Goal: Task Accomplishment & Management: Manage account settings

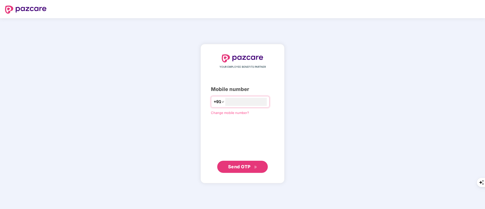
type input "**********"
click at [245, 168] on span "Send OTP" at bounding box center [239, 166] width 23 height 5
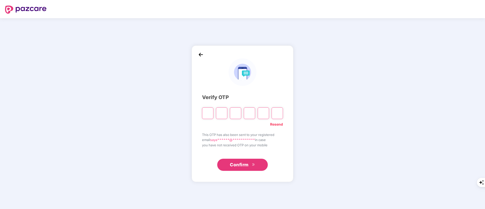
type input "*"
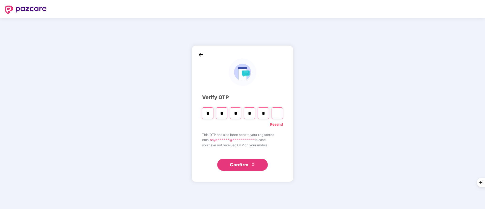
type input "*"
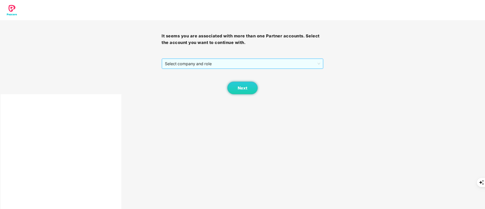
click at [198, 67] on span "Select company and role" at bounding box center [242, 64] width 155 height 10
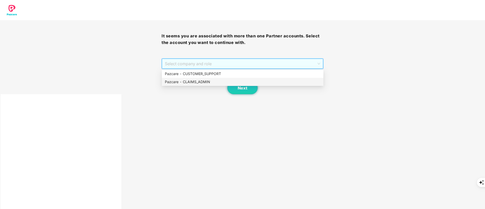
drag, startPoint x: 203, startPoint y: 75, endPoint x: 205, endPoint y: 82, distance: 7.2
click at [205, 82] on div "Pazcare - CUSTOMER_SUPPORT Pazcare - CLAIMS_ADMIN" at bounding box center [243, 78] width 162 height 16
click at [205, 82] on div "Pazcare - CLAIMS_ADMIN" at bounding box center [242, 82] width 155 height 6
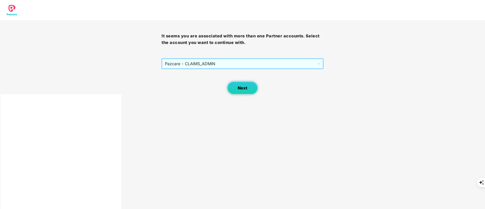
click at [233, 86] on button "Next" at bounding box center [242, 88] width 30 height 13
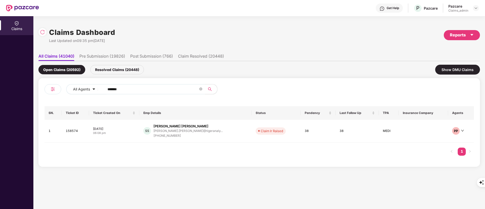
drag, startPoint x: 136, startPoint y: 89, endPoint x: 21, endPoint y: 89, distance: 114.8
click at [21, 89] on div "Claims Claims Dashboard Last Updated on 09:35 pm, 22 Aug 2025 Reports All Claim…" at bounding box center [242, 112] width 485 height 193
paste input "text"
type input "******"
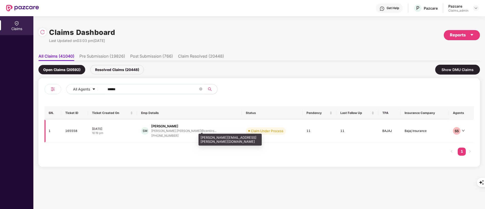
click at [174, 129] on div "shubham.mahale@centiro..." at bounding box center [183, 130] width 65 height 3
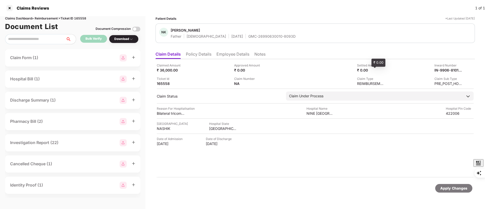
click at [370, 71] on div "₹ 0.00" at bounding box center [371, 70] width 28 height 5
drag, startPoint x: 385, startPoint y: 74, endPoint x: 379, endPoint y: 71, distance: 7.0
click at [385, 74] on div "Claimed Amount ₹ 36,000.00 Approved Amount ₹ 0.00 Settled Amount ₹ 0.00 Inward …" at bounding box center [315, 74] width 317 height 23
click at [379, 71] on div "₹ 0.00" at bounding box center [371, 70] width 28 height 5
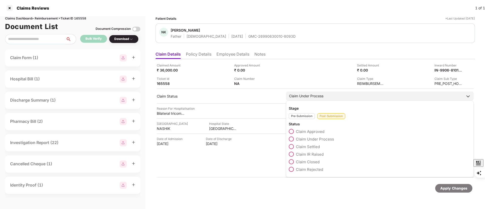
click at [313, 146] on span "Claim Settled" at bounding box center [308, 146] width 24 height 5
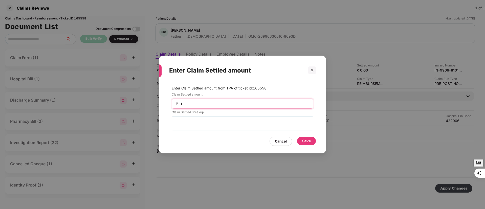
drag, startPoint x: 241, startPoint y: 101, endPoint x: 139, endPoint y: 106, distance: 102.8
click at [139, 106] on div "Enter Claim Settled amount Enter Claim Settled amount from TPA of ticket id: 16…" at bounding box center [242, 104] width 485 height 209
type input "*****"
click at [308, 144] on div "Save" at bounding box center [306, 141] width 19 height 9
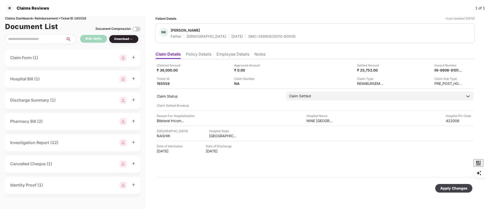
click at [448, 189] on div "Apply Changes" at bounding box center [453, 189] width 27 height 6
click at [12, 9] on div at bounding box center [10, 8] width 8 height 8
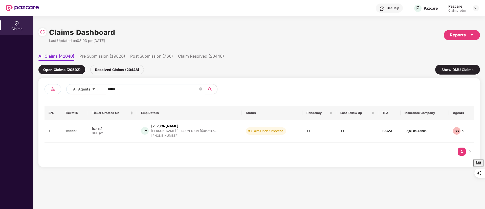
drag, startPoint x: 126, startPoint y: 90, endPoint x: 156, endPoint y: 92, distance: 30.1
click at [76, 90] on div "All Agents ******" at bounding box center [195, 89] width 258 height 10
paste input "text"
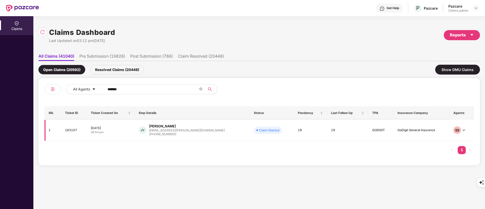
type input "******"
click at [190, 139] on td "JV Jaldu Vivek jaldu.vivek@clear.in +918008375494" at bounding box center [192, 130] width 115 height 21
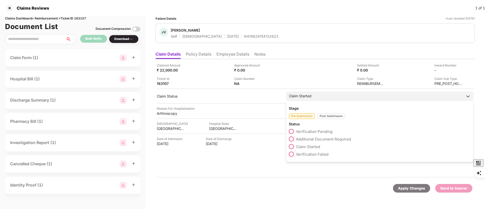
click at [327, 116] on div "Post-Submission" at bounding box center [331, 116] width 28 height 6
click at [308, 154] on span "Claim IR Raised" at bounding box center [310, 154] width 28 height 5
click at [306, 95] on div "Claim Started" at bounding box center [300, 96] width 23 height 6
click at [290, 154] on span at bounding box center [291, 154] width 5 height 5
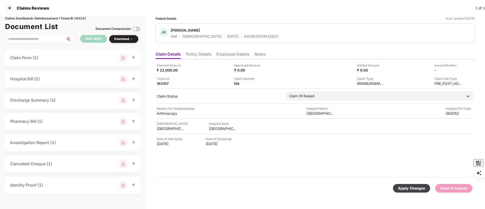
click at [411, 191] on div "Apply Changes" at bounding box center [411, 189] width 27 height 6
click at [10, 7] on div at bounding box center [10, 8] width 8 height 8
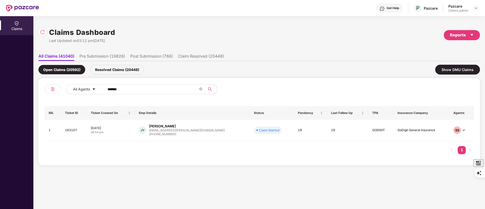
drag, startPoint x: 132, startPoint y: 89, endPoint x: 39, endPoint y: 92, distance: 93.1
click at [40, 92] on div "All Agents ****** SN. Ticket ID Ticket Created On Emp Details Status Pendency L…" at bounding box center [258, 121] width 441 height 87
paste input "text"
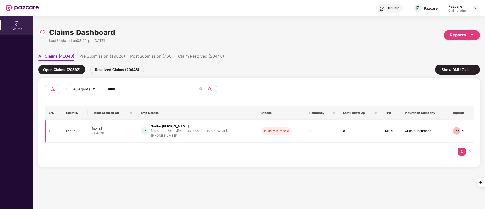
type input "******"
click at [171, 131] on div "sudhir.kolhe@trigyn.co..." at bounding box center [190, 130] width 78 height 3
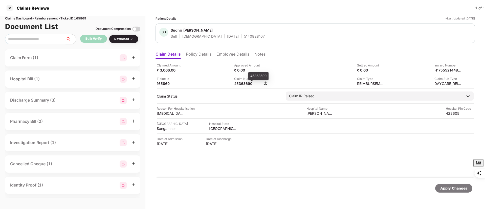
click at [243, 86] on div "45363690" at bounding box center [248, 83] width 28 height 5
copy div "45363690"
click at [204, 53] on li "Policy Details" at bounding box center [199, 55] width 26 height 7
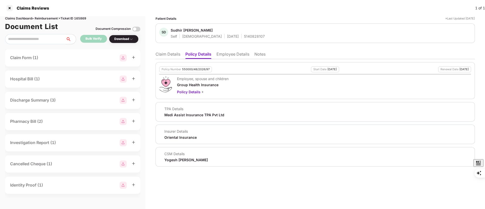
click at [165, 52] on li "Claim Details" at bounding box center [167, 55] width 25 height 7
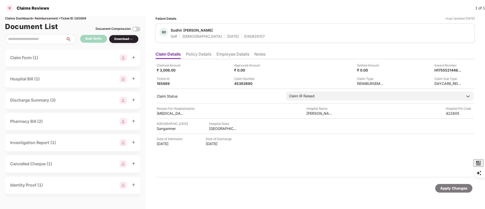
click at [11, 11] on div at bounding box center [10, 8] width 8 height 8
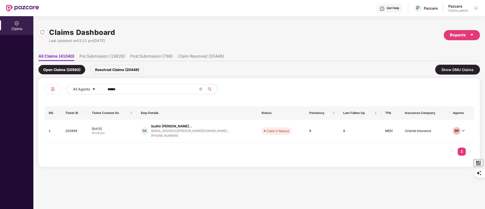
drag, startPoint x: 132, startPoint y: 92, endPoint x: 56, endPoint y: 93, distance: 76.4
click at [56, 93] on div "All Agents ******" at bounding box center [151, 91] width 215 height 14
paste input "text"
type input "******"
click at [179, 131] on div "viraj@osplabs.com" at bounding box center [187, 130] width 76 height 3
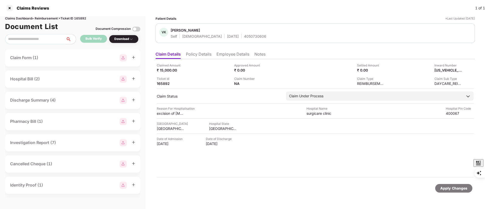
click at [200, 57] on li "Policy Details" at bounding box center [199, 55] width 26 height 7
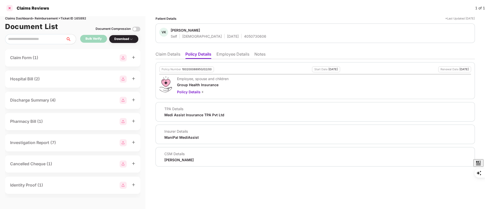
click at [8, 7] on div at bounding box center [10, 8] width 8 height 8
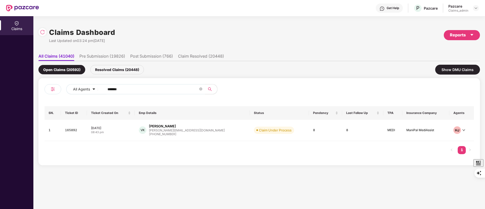
drag, startPoint x: 138, startPoint y: 89, endPoint x: 39, endPoint y: 91, distance: 98.9
click at [39, 91] on div "All Agents ****** SN. Ticket ID Ticket Created On Emp Details Status Pendency L…" at bounding box center [258, 121] width 441 height 87
paste input "**"
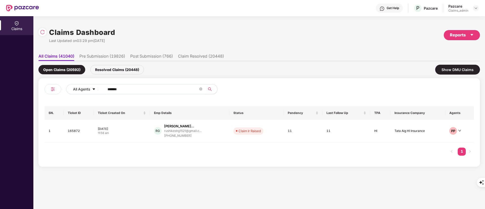
drag, startPoint x: 148, startPoint y: 92, endPoint x: 78, endPoint y: 92, distance: 69.8
click at [79, 92] on div "All Agents ******" at bounding box center [195, 89] width 258 height 10
paste input "text"
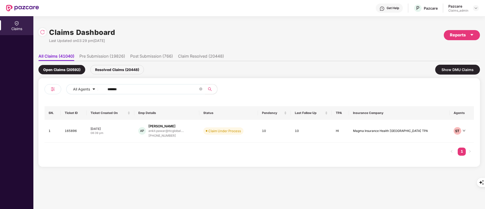
drag, startPoint x: 133, startPoint y: 90, endPoint x: 48, endPoint y: 90, distance: 85.7
click at [48, 90] on div "All Agents ******" at bounding box center [151, 91] width 215 height 14
paste input "text"
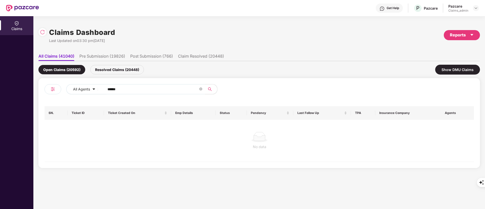
click at [121, 68] on div "Resolved Claims (20448)" at bounding box center [117, 69] width 54 height 9
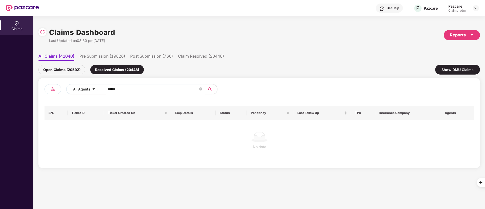
drag, startPoint x: 124, startPoint y: 88, endPoint x: 85, endPoint y: 90, distance: 39.0
click at [85, 90] on div "All Agents ******" at bounding box center [195, 89] width 258 height 10
paste input "text"
type input "******"
drag, startPoint x: 83, startPoint y: 73, endPoint x: 72, endPoint y: 72, distance: 11.1
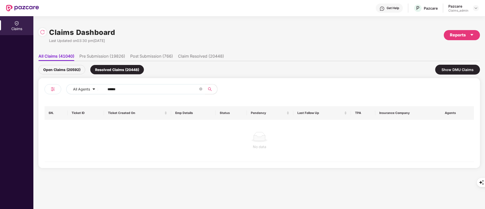
click at [83, 73] on div "Open Claims (20592)" at bounding box center [61, 69] width 47 height 9
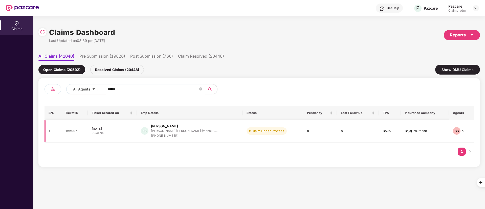
click at [167, 121] on td "HS Himanshu Singh himanshu.singh@apnaklu... +917668315534" at bounding box center [190, 131] width 106 height 23
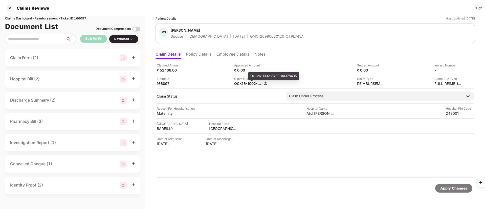
click at [245, 82] on div "OC-26-1002-8403-00378435" at bounding box center [248, 83] width 28 height 5
copy div
click at [251, 36] on div "GMC-26990630120-OTPL745A" at bounding box center [277, 36] width 54 height 5
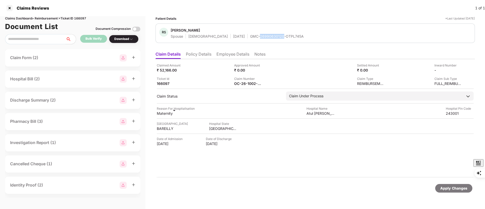
click at [251, 36] on div "GMC-26990630120-OTPL745A" at bounding box center [277, 36] width 54 height 5
copy div "GMC-26990630120-OTPL745A"
click at [255, 78] on div "OC-26-1002-8403-00378435" at bounding box center [273, 76] width 51 height 8
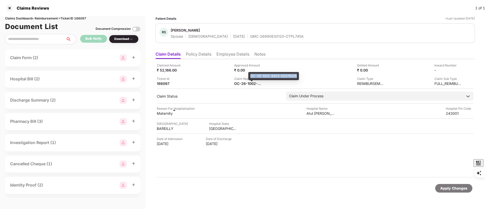
click at [255, 78] on div "OC-26-1002-8403-00378435" at bounding box center [273, 76] width 51 height 8
copy div "OC-26-1002-8403-00378435"
click at [330, 61] on div "Claimed Amount ₹ 52,166.00 Approved Amount ₹ 0.00 Settled Amount ₹ 0.00 Inward …" at bounding box center [314, 118] width 319 height 119
click at [11, 8] on div at bounding box center [10, 8] width 8 height 8
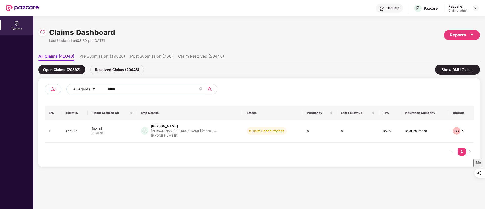
click at [470, 9] on div "Pazcare Claims_admin" at bounding box center [463, 8] width 31 height 9
click at [474, 9] on img at bounding box center [476, 8] width 4 height 4
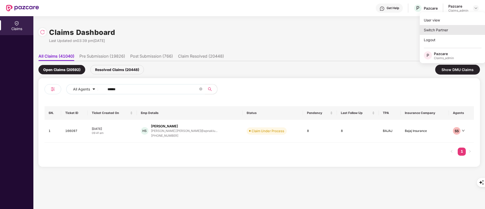
click at [440, 29] on div "Switch Partner" at bounding box center [453, 30] width 66 height 10
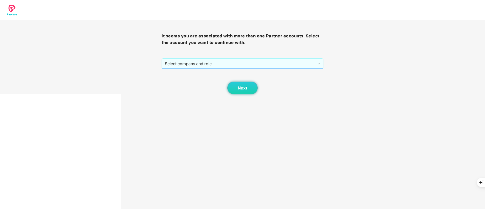
click at [167, 64] on span "Select company and role" at bounding box center [242, 64] width 155 height 10
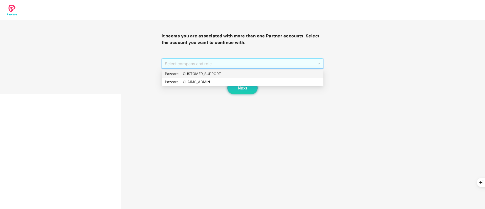
click at [188, 76] on div "Pazcare - CUSTOMER_SUPPORT" at bounding box center [242, 74] width 155 height 6
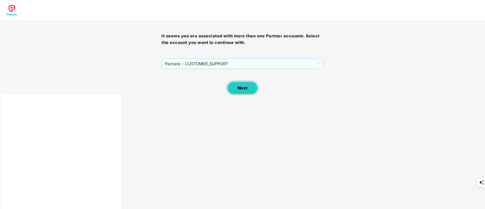
click at [236, 90] on button "Next" at bounding box center [242, 88] width 30 height 13
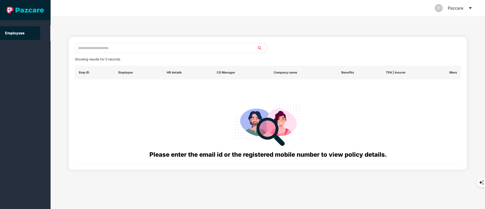
click at [115, 46] on input "text" at bounding box center [166, 48] width 182 height 10
paste input "**********"
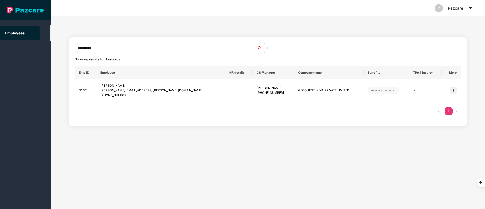
drag, startPoint x: 105, startPoint y: 48, endPoint x: 0, endPoint y: 52, distance: 105.0
click at [0, 52] on section "**********" at bounding box center [242, 104] width 485 height 209
click at [142, 95] on div "+919831611778" at bounding box center [160, 95] width 121 height 5
drag, startPoint x: 119, startPoint y: 47, endPoint x: 40, endPoint y: 48, distance: 78.6
click at [40, 48] on section "**********" at bounding box center [242, 104] width 485 height 209
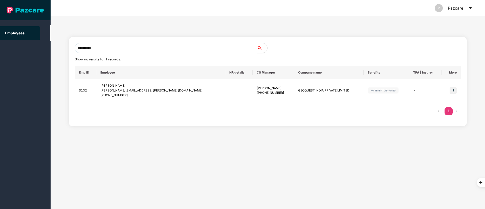
drag, startPoint x: 105, startPoint y: 52, endPoint x: 15, endPoint y: 53, distance: 90.0
click at [15, 53] on section "**********" at bounding box center [242, 104] width 485 height 209
paste input "**"
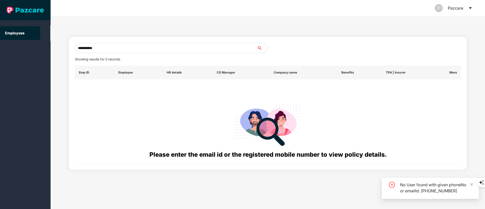
type input "**********"
drag, startPoint x: 119, startPoint y: 48, endPoint x: 55, endPoint y: 48, distance: 63.7
click at [55, 48] on div "**********" at bounding box center [268, 112] width 434 height 193
click at [101, 48] on input "text" at bounding box center [166, 48] width 182 height 10
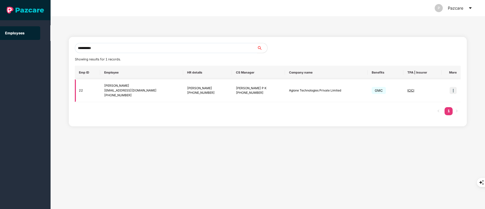
type input "**********"
click at [188, 93] on div "+917349371798" at bounding box center [207, 93] width 41 height 5
click at [450, 90] on img at bounding box center [453, 90] width 7 height 7
click at [453, 93] on div "Switch to user interface" at bounding box center [428, 103] width 56 height 21
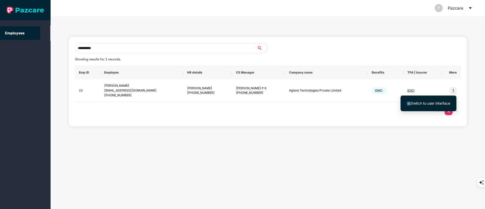
click at [424, 103] on span "Switch to user interface" at bounding box center [430, 103] width 39 height 4
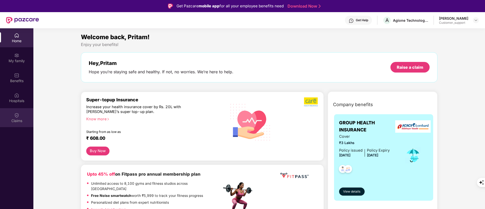
click at [17, 114] on img at bounding box center [16, 115] width 5 height 5
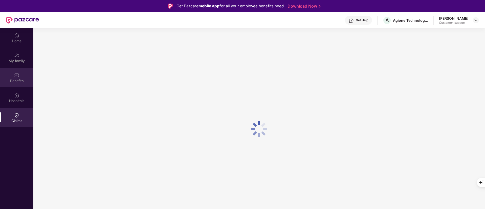
click at [20, 76] on div "Benefits" at bounding box center [16, 77] width 33 height 19
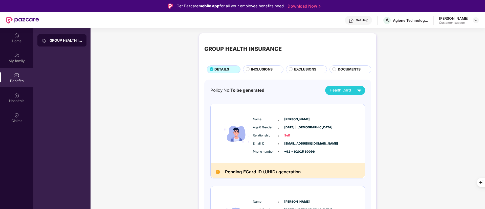
click at [267, 68] on span "INCLUSIONS" at bounding box center [261, 70] width 21 height 6
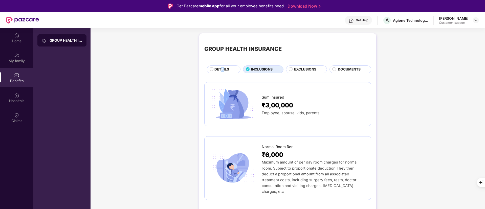
click at [222, 67] on span "DETAILS" at bounding box center [221, 70] width 15 height 6
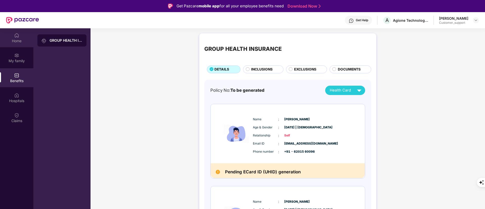
click at [20, 35] on div "Home" at bounding box center [16, 37] width 33 height 19
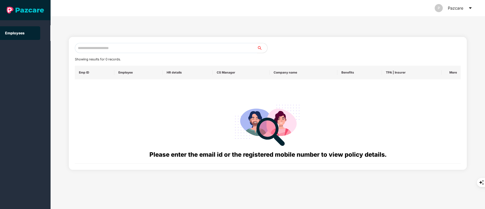
click at [103, 46] on input "text" at bounding box center [166, 48] width 182 height 10
paste input "**********"
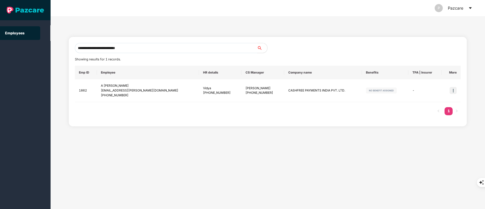
type input "**********"
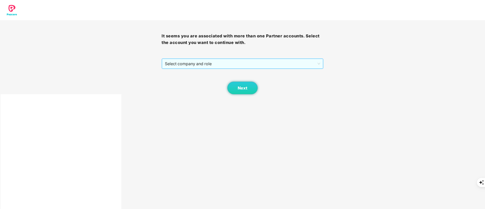
drag, startPoint x: 226, startPoint y: 62, endPoint x: 225, endPoint y: 65, distance: 3.8
click at [226, 62] on span "Select company and role" at bounding box center [242, 64] width 155 height 10
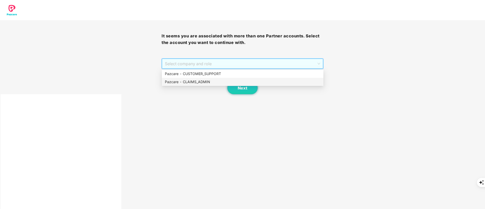
click at [217, 78] on div "Pazcare - CLAIMS_ADMIN" at bounding box center [243, 82] width 162 height 8
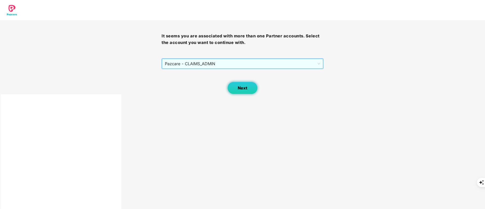
click at [237, 89] on button "Next" at bounding box center [242, 88] width 30 height 13
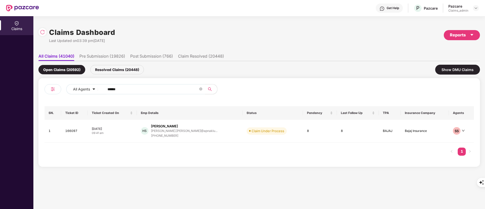
drag, startPoint x: 140, startPoint y: 90, endPoint x: 61, endPoint y: 91, distance: 78.6
click at [61, 91] on div "All Agents ******" at bounding box center [151, 91] width 215 height 14
paste input "text"
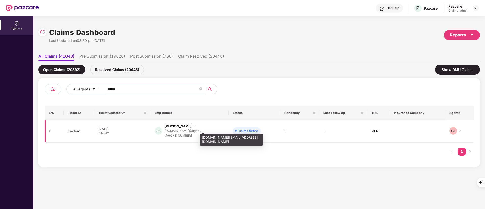
type input "******"
click at [165, 132] on div "[DOMAIN_NAME]@tiger..." at bounding box center [183, 130] width 36 height 3
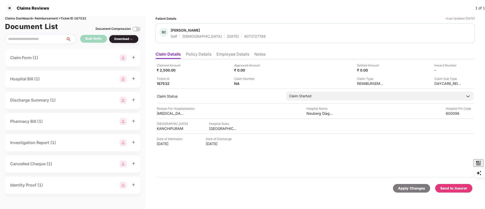
click at [451, 189] on div "Send to Insurer" at bounding box center [453, 189] width 27 height 6
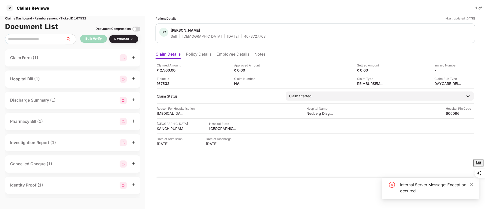
click at [122, 39] on div "Download" at bounding box center [123, 39] width 19 height 5
click at [126, 42] on div "Download" at bounding box center [124, 39] width 30 height 8
click at [126, 37] on div "Download" at bounding box center [123, 39] width 19 height 5
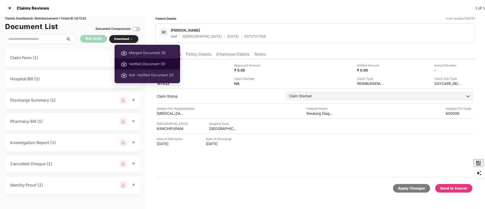
click at [157, 65] on span "Verified Document (9)" at bounding box center [151, 64] width 45 height 6
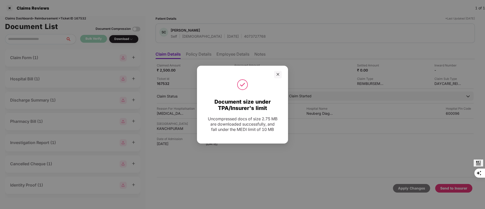
click at [323, 152] on div "Document size under TPA/Insurer's limit Uncompressed docs of size 2.75 MB are d…" at bounding box center [242, 104] width 485 height 209
click at [276, 73] on icon "close" at bounding box center [278, 75] width 4 height 4
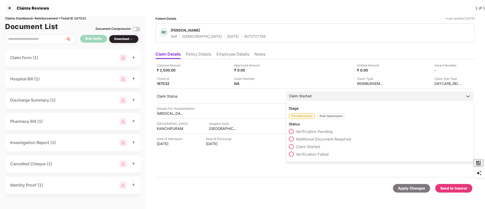
click at [315, 96] on div "Claim Started" at bounding box center [380, 96] width 188 height 9
click at [314, 132] on span "Verification Pending" at bounding box center [314, 131] width 37 height 5
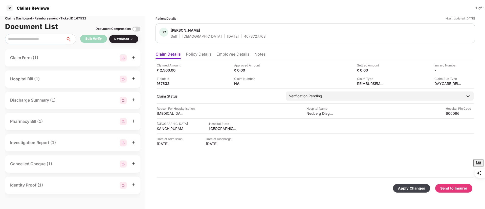
click at [334, 178] on div "Apply Changes Send to Insurer" at bounding box center [314, 188] width 319 height 21
click at [457, 189] on div "Send to Insurer" at bounding box center [453, 189] width 27 height 6
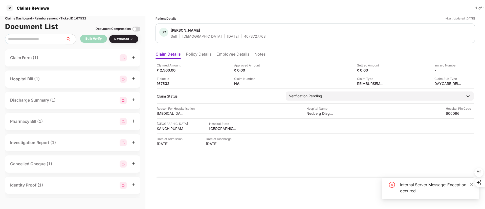
click at [327, 144] on div "Date of Admission 26 Jul 2025 Date of Discharge 26 Jul 2025" at bounding box center [315, 142] width 317 height 10
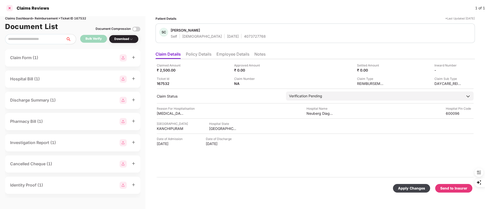
click at [10, 9] on div at bounding box center [10, 8] width 8 height 8
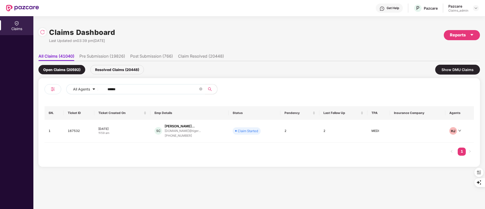
drag, startPoint x: 134, startPoint y: 91, endPoint x: 104, endPoint y: 93, distance: 30.2
click at [104, 93] on span "******" at bounding box center [153, 89] width 104 height 10
paste input "text"
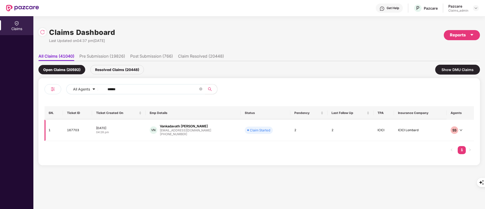
type input "******"
click at [193, 131] on div "ashok@yourstory.com" at bounding box center [185, 130] width 51 height 3
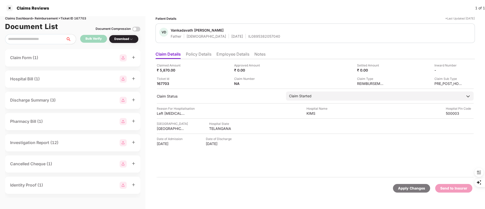
click at [191, 53] on li "Policy Details" at bounding box center [199, 55] width 26 height 7
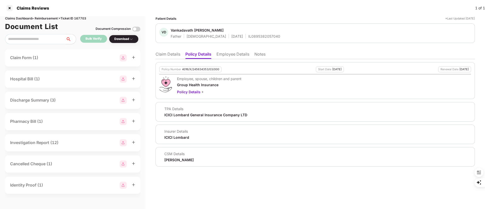
click at [173, 54] on li "Claim Details" at bounding box center [167, 55] width 25 height 7
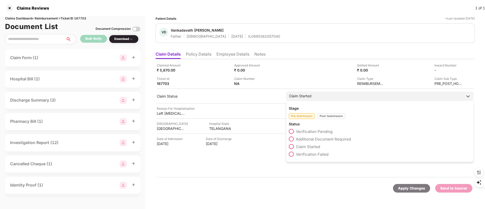
click at [334, 115] on div "Post-Submission" at bounding box center [331, 116] width 28 height 6
click at [309, 164] on span "Claim Closed" at bounding box center [308, 162] width 24 height 5
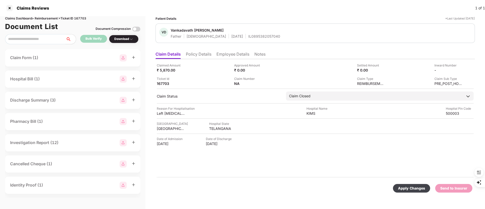
click at [409, 188] on div "Apply Changes" at bounding box center [411, 189] width 27 height 6
click at [268, 54] on ul "Claim Details Policy Details Employee Details Notes" at bounding box center [314, 54] width 319 height 10
click at [263, 53] on li "Notes" at bounding box center [259, 55] width 11 height 7
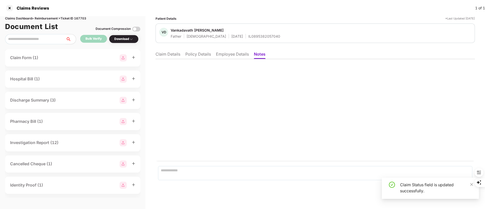
click at [171, 56] on li "Claim Details" at bounding box center [167, 55] width 25 height 7
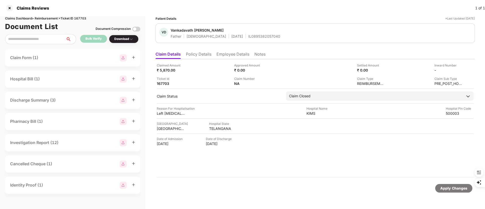
click at [257, 55] on li "Notes" at bounding box center [259, 55] width 11 height 7
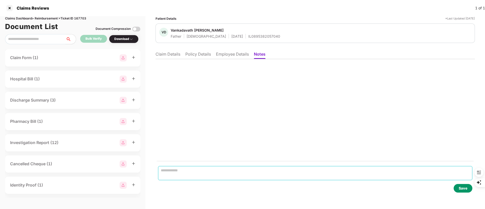
click at [221, 176] on textarea at bounding box center [315, 173] width 314 height 14
click at [0, 0] on div "**********" at bounding box center [0, 0] width 0 height 0
type textarea "**********"
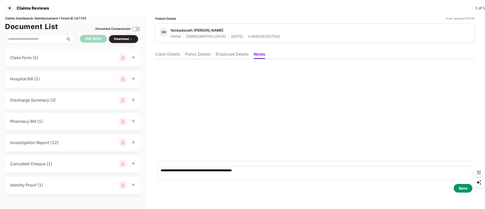
click at [457, 185] on div "Save" at bounding box center [463, 188] width 19 height 9
click at [173, 54] on li "Claim Details" at bounding box center [167, 55] width 25 height 7
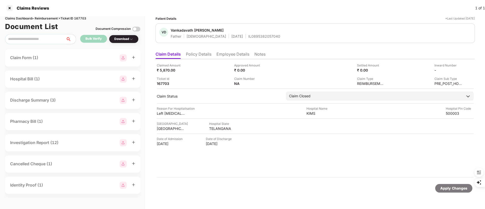
click at [203, 56] on li "Policy Details" at bounding box center [199, 55] width 26 height 7
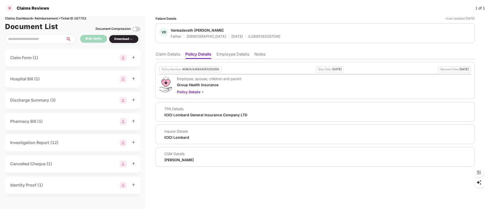
click at [8, 8] on div at bounding box center [10, 8] width 8 height 8
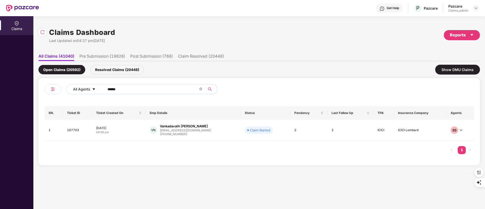
drag, startPoint x: 134, startPoint y: 91, endPoint x: 70, endPoint y: 91, distance: 64.2
click at [70, 91] on div "All Agents ******" at bounding box center [195, 89] width 258 height 10
paste input "text"
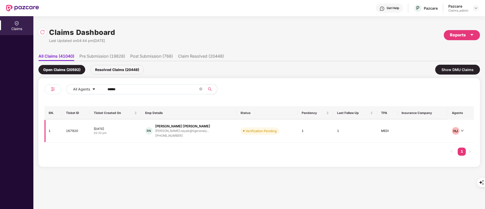
type input "******"
click at [185, 132] on div "rajvi.nayak@tigeranaly..." at bounding box center [182, 130] width 54 height 3
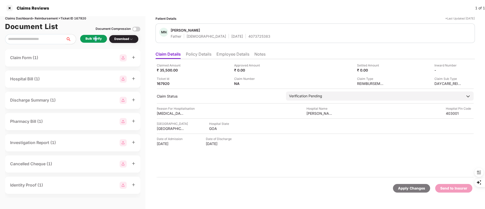
click at [96, 38] on div "Bulk Verify" at bounding box center [93, 38] width 16 height 5
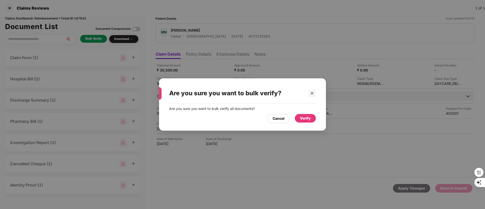
click at [300, 118] on div "Verify" at bounding box center [305, 118] width 21 height 9
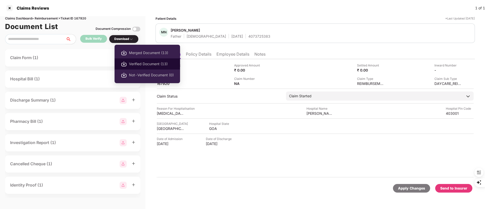
click at [148, 65] on span "Verified Document (13)" at bounding box center [151, 64] width 45 height 6
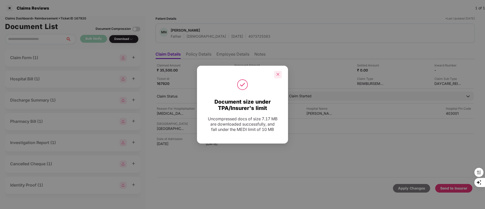
click at [275, 72] on div at bounding box center [278, 75] width 8 height 8
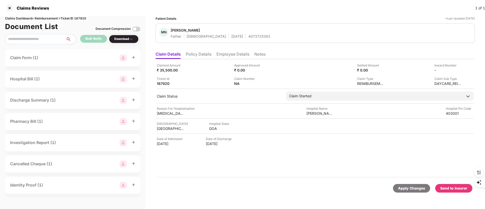
click at [448, 187] on div "Send to Insurer" at bounding box center [453, 189] width 27 height 6
click at [445, 71] on div "H1756053881968700004" at bounding box center [443, 70] width 28 height 5
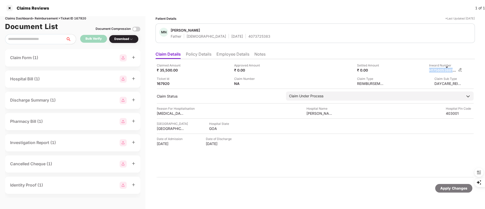
click at [445, 71] on div "H1756053881968700004" at bounding box center [443, 70] width 28 height 5
copy div "H1756053881968700004"
click at [198, 56] on li "Policy Details" at bounding box center [199, 55] width 26 height 7
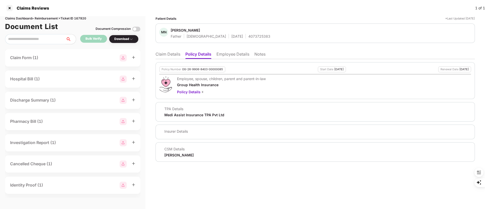
click at [233, 56] on li "Employee Details" at bounding box center [232, 55] width 33 height 7
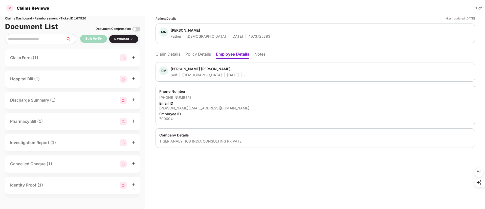
click at [8, 8] on div at bounding box center [10, 8] width 8 height 8
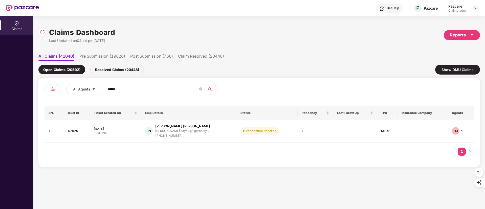
drag, startPoint x: 138, startPoint y: 85, endPoint x: 91, endPoint y: 96, distance: 48.7
click at [92, 96] on div "All Agents ******" at bounding box center [151, 91] width 215 height 14
paste input "*"
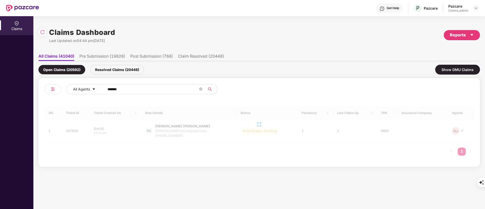
click at [110, 88] on input "*******" at bounding box center [152, 89] width 91 height 8
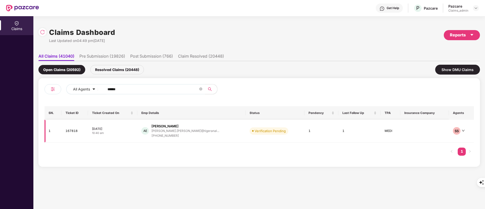
type input "******"
click at [178, 134] on div "+918500300616" at bounding box center [185, 135] width 68 height 5
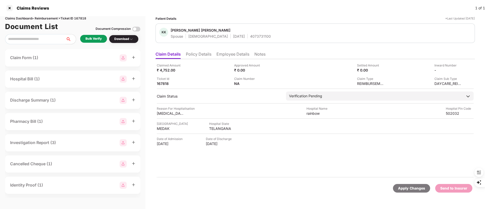
click at [93, 40] on div "Bulk Verify" at bounding box center [93, 38] width 16 height 5
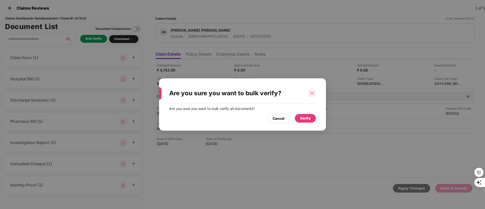
click at [311, 92] on icon "close" at bounding box center [312, 93] width 3 height 3
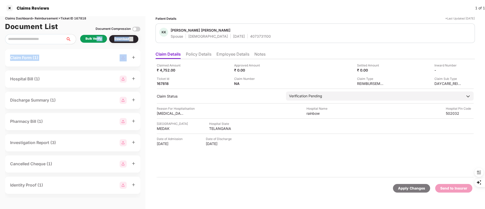
click at [97, 44] on div "Claims Dashboard > Reimbursement > Ticket ID 167818 Document List Document Comp…" at bounding box center [72, 112] width 145 height 193
click at [92, 40] on div "Bulk Verify" at bounding box center [93, 38] width 16 height 5
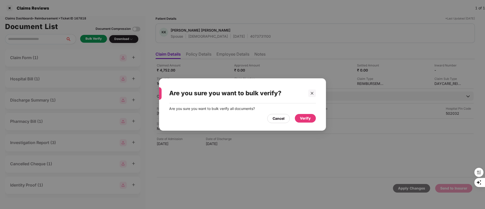
click at [306, 117] on div "Verify" at bounding box center [305, 119] width 11 height 6
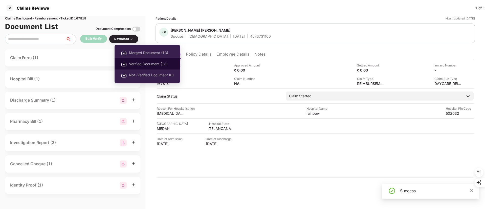
click at [145, 62] on span "Verified Document (13)" at bounding box center [151, 64] width 45 height 6
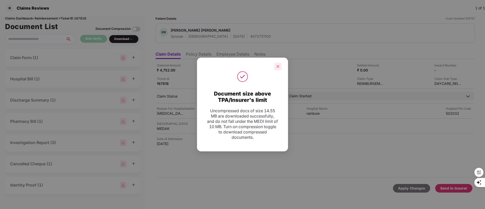
click at [278, 65] on icon "close" at bounding box center [278, 67] width 4 height 4
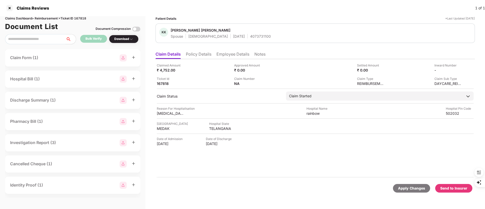
click at [446, 188] on div "Send to Insurer" at bounding box center [453, 189] width 27 height 6
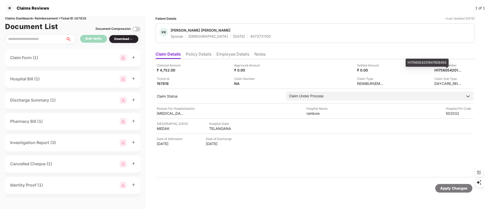
click at [435, 65] on div "Inward Number" at bounding box center [448, 65] width 28 height 5
click at [439, 69] on div "H1756054201947806455" at bounding box center [443, 70] width 28 height 5
click at [223, 52] on li "Employee Details" at bounding box center [232, 55] width 33 height 7
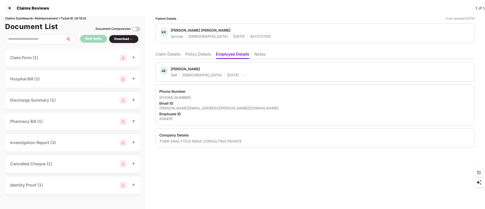
click at [176, 69] on div "Akhil Elluru" at bounding box center [185, 68] width 29 height 5
copy div "Akhil"
click at [163, 54] on li "Claim Details" at bounding box center [167, 55] width 25 height 7
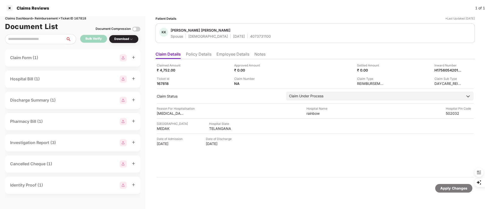
click at [434, 64] on div "Inward Number H1756054201947806455" at bounding box center [426, 68] width 74 height 10
click at [439, 70] on div "H1756054201947806455" at bounding box center [443, 70] width 28 height 5
copy div "H1756054201947806455"
click at [442, 71] on div "H1756054201947806455" at bounding box center [443, 70] width 28 height 5
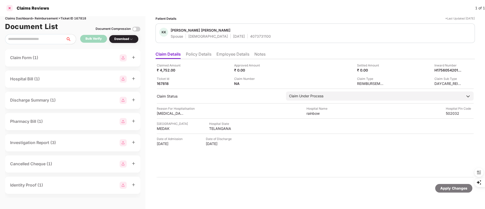
click at [8, 10] on div at bounding box center [10, 8] width 8 height 8
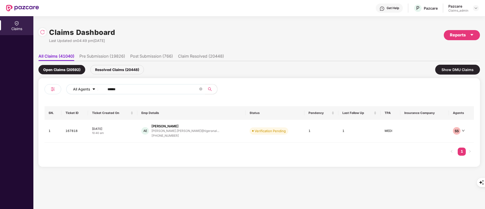
drag, startPoint x: 124, startPoint y: 89, endPoint x: 79, endPoint y: 91, distance: 44.8
click at [79, 91] on div "All Agents ******" at bounding box center [195, 89] width 258 height 10
paste input "text"
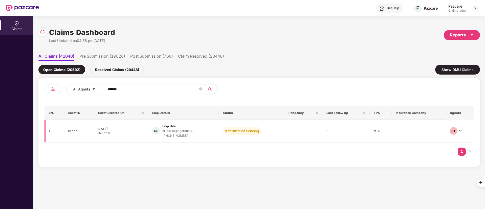
type input "******"
click at [186, 132] on div "dilip.billu@tigeranaly..." at bounding box center [178, 130] width 32 height 3
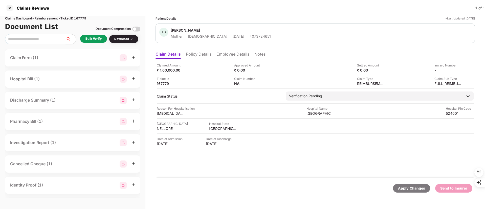
click at [94, 38] on div "Bulk Verify" at bounding box center [93, 38] width 16 height 5
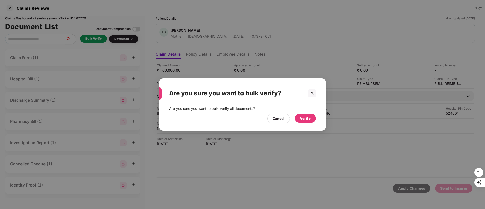
click at [302, 117] on div "Verify" at bounding box center [305, 119] width 11 height 6
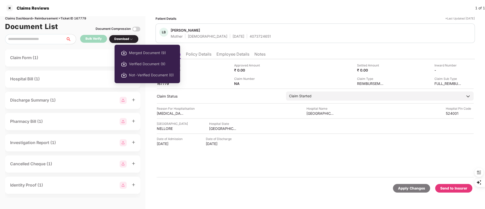
click at [123, 40] on div "Download" at bounding box center [123, 39] width 19 height 5
click at [134, 65] on span "Verified Document (9)" at bounding box center [151, 64] width 45 height 6
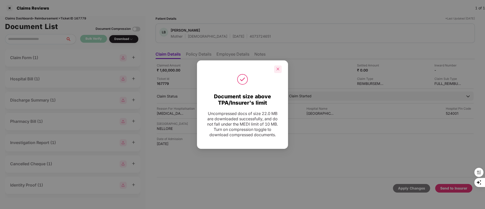
click at [277, 67] on icon "close" at bounding box center [278, 69] width 4 height 4
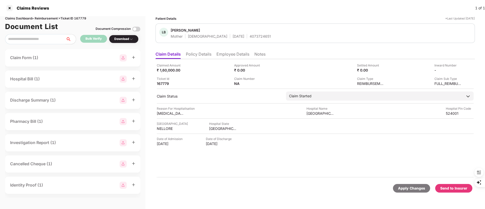
click at [449, 189] on div "Send to Insurer" at bounding box center [453, 189] width 27 height 6
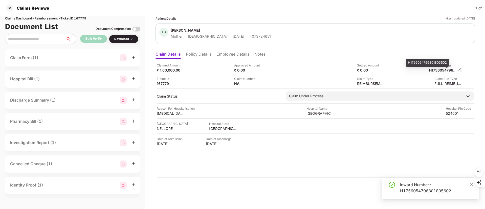
click at [441, 71] on div "H1756054796301805602" at bounding box center [443, 70] width 28 height 5
copy div "H1756054796301805602"
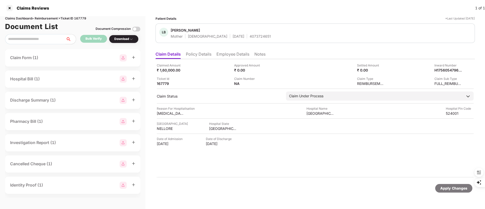
click at [219, 54] on li "Employee Details" at bounding box center [232, 55] width 33 height 7
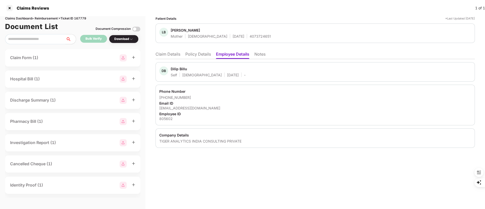
click at [173, 69] on div "Dilip Billu" at bounding box center [179, 68] width 16 height 5
copy div "Dilip"
click at [165, 53] on li "Claim Details" at bounding box center [167, 55] width 25 height 7
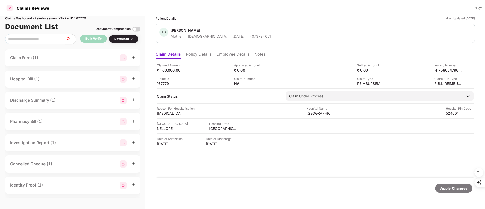
click at [9, 6] on div at bounding box center [10, 8] width 8 height 8
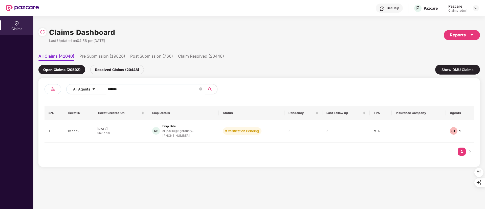
drag, startPoint x: 138, startPoint y: 89, endPoint x: 75, endPoint y: 90, distance: 62.4
click at [67, 90] on div "All Agents ******" at bounding box center [195, 89] width 258 height 10
paste input "text"
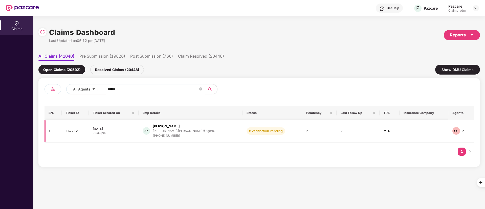
type input "******"
click at [166, 133] on div "+919868477922" at bounding box center [184, 135] width 63 height 5
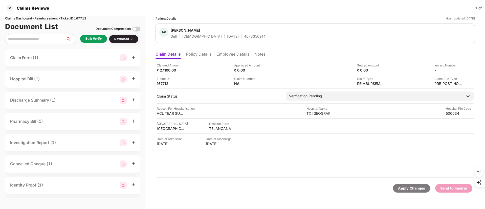
click at [98, 39] on div "Bulk Verify" at bounding box center [93, 38] width 16 height 5
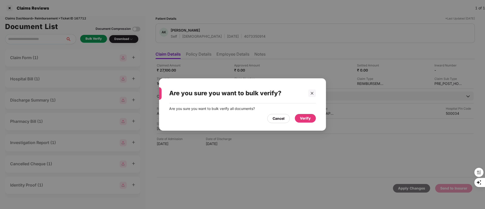
click at [306, 117] on div "Verify" at bounding box center [305, 119] width 11 height 6
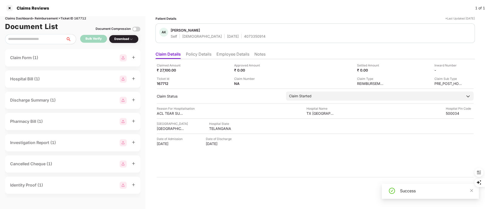
click at [127, 38] on div "Download" at bounding box center [123, 39] width 19 height 5
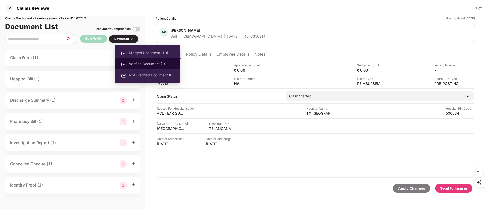
click at [133, 63] on span "Verified Document (10)" at bounding box center [151, 64] width 45 height 6
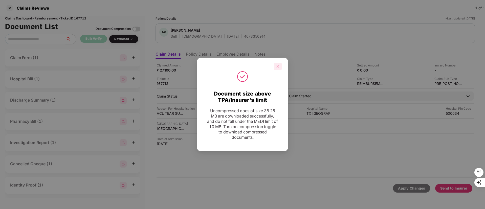
click at [280, 66] on div at bounding box center [278, 67] width 8 height 8
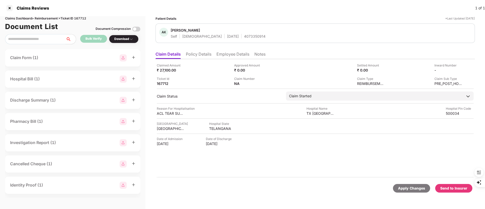
click at [454, 187] on div "Send to Insurer" at bounding box center [453, 189] width 27 height 6
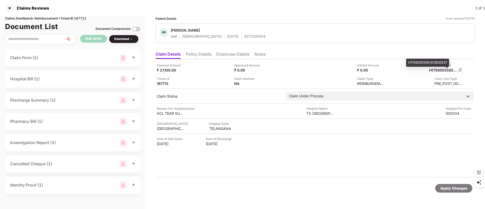
click at [440, 72] on div "H1756055585421805537" at bounding box center [443, 70] width 28 height 5
click at [229, 54] on li "Employee Details" at bounding box center [232, 55] width 33 height 7
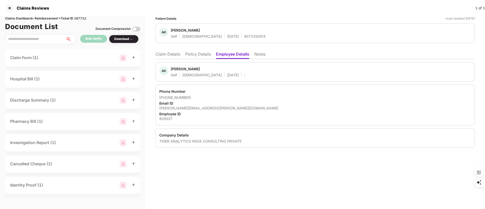
click at [178, 68] on div "Archit Khanduja" at bounding box center [185, 68] width 29 height 5
copy div "Archit"
click at [158, 51] on ul "Claim Details Policy Details Employee Details Notes" at bounding box center [314, 54] width 319 height 10
click at [165, 53] on li "Claim Details" at bounding box center [167, 55] width 25 height 7
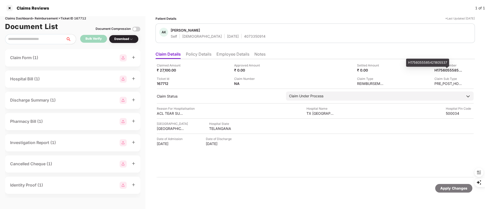
click at [435, 64] on div "H1756055585421805537" at bounding box center [427, 63] width 43 height 8
click at [434, 64] on div "H1756055585421805537" at bounding box center [427, 63] width 43 height 8
copy div "H1756055585421805537"
click at [11, 9] on div at bounding box center [10, 8] width 8 height 8
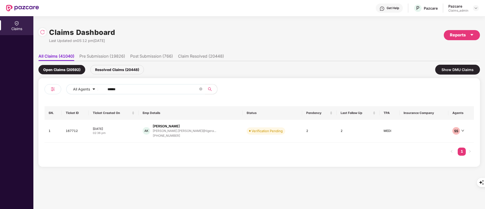
drag, startPoint x: 129, startPoint y: 89, endPoint x: 104, endPoint y: 89, distance: 25.8
click at [104, 89] on span "******" at bounding box center [153, 89] width 104 height 10
paste input "text"
type input "******"
click at [184, 126] on div "Sai Sumanth Battula" at bounding box center [171, 126] width 32 height 5
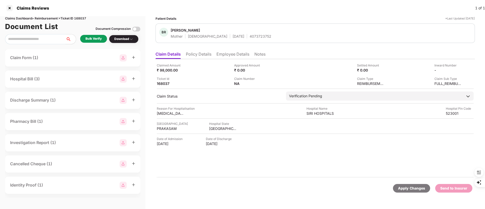
click at [93, 37] on div "Bulk Verify" at bounding box center [93, 38] width 16 height 5
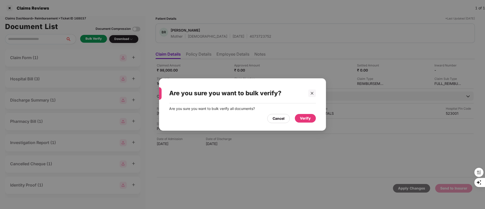
click at [310, 119] on div "Verify" at bounding box center [305, 119] width 11 height 6
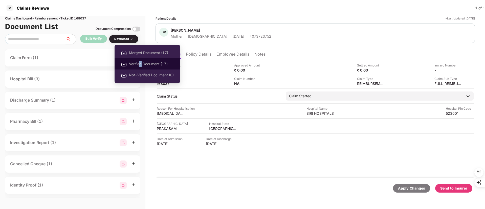
drag, startPoint x: 139, startPoint y: 63, endPoint x: 141, endPoint y: 64, distance: 2.6
click at [141, 64] on span "Verified Document (17)" at bounding box center [151, 64] width 45 height 6
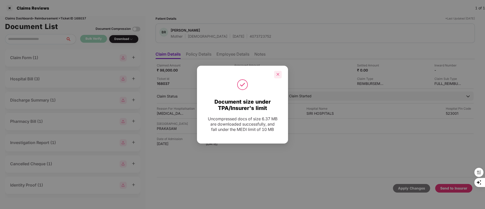
drag, startPoint x: 275, startPoint y: 73, endPoint x: 278, endPoint y: 72, distance: 2.6
click at [275, 73] on div at bounding box center [278, 75] width 8 height 8
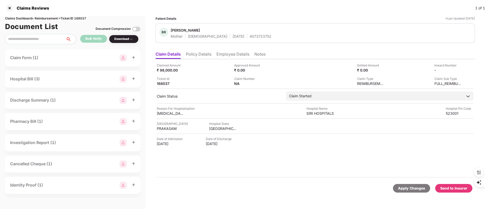
click at [450, 191] on div "Send to Insurer" at bounding box center [453, 189] width 27 height 6
click at [226, 52] on li "Employee Details" at bounding box center [232, 55] width 33 height 7
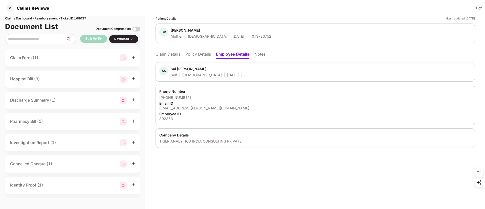
click at [172, 68] on div "Sai Sumanth Battula" at bounding box center [189, 68] width 36 height 5
copy span "Sai Sumanth Battula"
click at [191, 69] on div "Sai Sumanth Battula" at bounding box center [189, 68] width 36 height 5
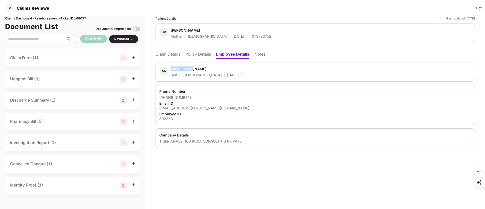
drag, startPoint x: 192, startPoint y: 69, endPoint x: 170, endPoint y: 69, distance: 22.2
click at [170, 69] on div "SS Sai Sumanth Battula Self Male 04 Dec 1997 -" at bounding box center [202, 71] width 86 height 11
copy div "Sai Sumanth"
click at [169, 53] on li "Claim Details" at bounding box center [167, 55] width 25 height 7
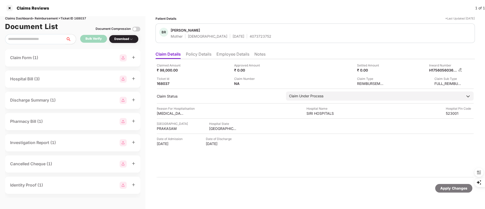
click at [443, 72] on div "H1756056036375802363" at bounding box center [443, 70] width 28 height 5
copy div "H1756056036375802363"
click at [9, 8] on div at bounding box center [10, 8] width 8 height 8
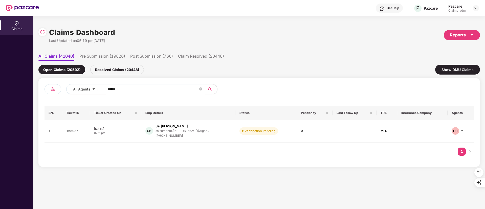
drag, startPoint x: 136, startPoint y: 88, endPoint x: 56, endPoint y: 89, distance: 80.7
click at [56, 89] on div "All Agents ******" at bounding box center [151, 91] width 215 height 14
paste input "text"
type input "******"
click at [177, 133] on div "+919490300963" at bounding box center [182, 135] width 55 height 5
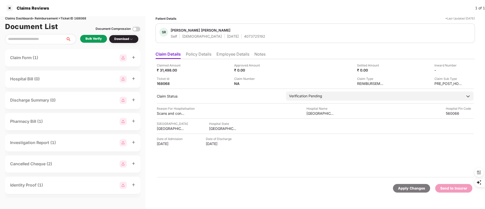
click at [94, 36] on div "Bulk Verify" at bounding box center [93, 38] width 16 height 5
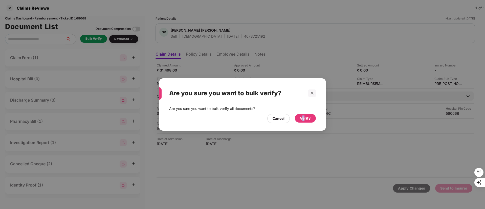
click at [304, 117] on div "Verify" at bounding box center [305, 119] width 11 height 6
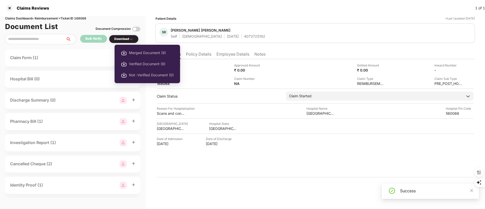
click at [127, 40] on div "Download" at bounding box center [123, 39] width 19 height 5
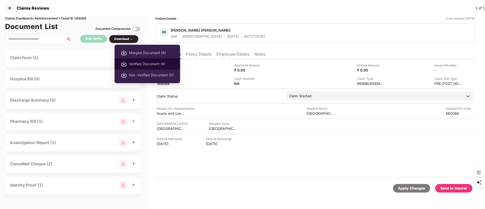
click at [137, 64] on span "Verified Document (9)" at bounding box center [151, 64] width 45 height 6
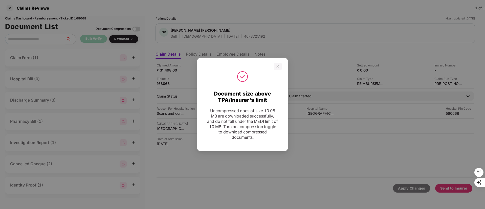
click at [274, 64] on div at bounding box center [242, 67] width 78 height 8
click at [279, 66] on icon "close" at bounding box center [278, 67] width 4 height 4
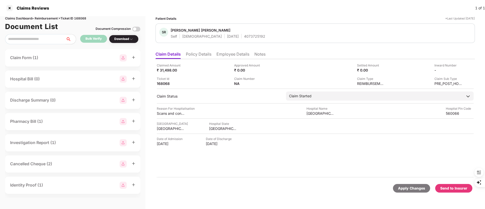
click at [457, 193] on div "Apply Changes Send to Insurer" at bounding box center [314, 188] width 319 height 21
click at [453, 191] on div "Send to Insurer" at bounding box center [453, 189] width 27 height 6
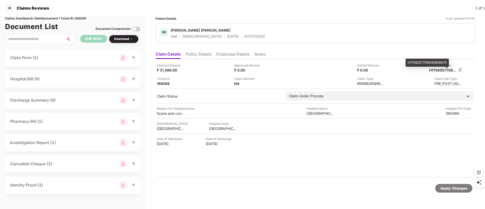
click at [452, 72] on div "H1756057708500806675" at bounding box center [443, 70] width 28 height 5
click at [450, 71] on div "H1756057708500806675" at bounding box center [443, 70] width 28 height 5
click at [12, 9] on div at bounding box center [10, 8] width 8 height 8
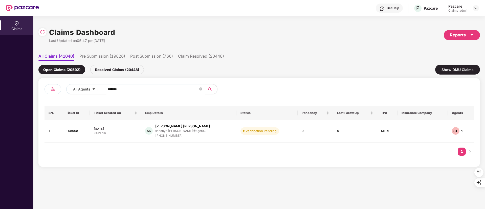
drag, startPoint x: 149, startPoint y: 87, endPoint x: 28, endPoint y: 87, distance: 121.1
click at [28, 87] on div "Claims Claims Dashboard Last Updated on 05:47 pm, 24 Aug 2025 Reports All Claim…" at bounding box center [242, 112] width 485 height 193
paste input "text"
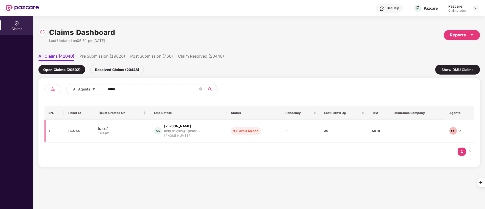
type input "******"
click at [188, 133] on div "+919515449519" at bounding box center [182, 135] width 36 height 5
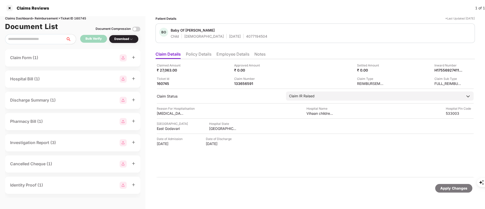
click at [244, 86] on div "Claimed Amount ₹ 27,063.00 Approved Amount ₹ 0.00 Settled Amount ₹ 0.00 Inward …" at bounding box center [314, 118] width 319 height 119
click at [244, 84] on div "133656591" at bounding box center [248, 83] width 28 height 5
click at [238, 81] on div "133656591" at bounding box center [248, 83] width 28 height 5
click at [239, 84] on div "133656591" at bounding box center [248, 83] width 28 height 5
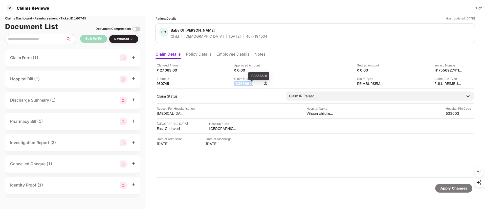
click at [239, 84] on div "133656591" at bounding box center [248, 83] width 28 height 5
click at [135, 30] on img at bounding box center [136, 29] width 8 height 8
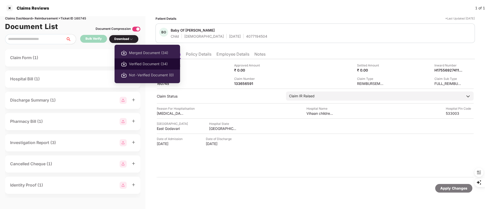
click at [141, 61] on span "Verified Document (34)" at bounding box center [151, 64] width 45 height 6
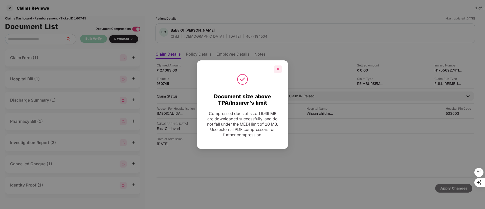
click at [278, 69] on icon "close" at bounding box center [278, 69] width 3 height 3
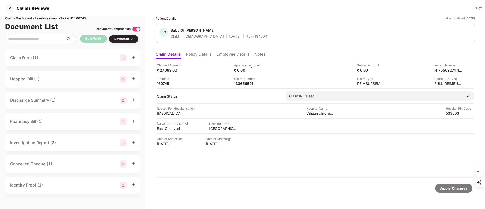
click at [229, 54] on li "Employee Details" at bounding box center [232, 55] width 33 height 7
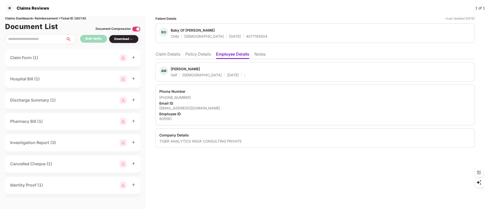
click at [175, 70] on div "Afridi Mahaboob Sayyed" at bounding box center [185, 68] width 29 height 5
click at [139, 9] on div "Claims Reviews 1 of 1" at bounding box center [242, 8] width 485 height 16
click at [312, 50] on ul "Claim Details Policy Details Employee Details Notes" at bounding box center [314, 54] width 319 height 10
click at [10, 6] on div at bounding box center [10, 8] width 8 height 8
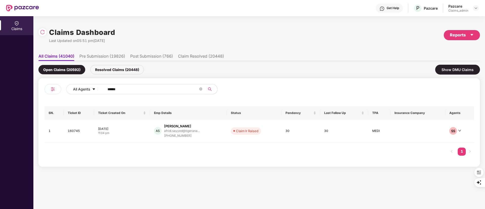
drag, startPoint x: 141, startPoint y: 93, endPoint x: 79, endPoint y: 89, distance: 61.3
click at [79, 90] on div "All Agents ******" at bounding box center [195, 89] width 258 height 10
drag, startPoint x: 130, startPoint y: 89, endPoint x: 81, endPoint y: 89, distance: 49.0
click at [80, 89] on div "All Agents ******" at bounding box center [195, 89] width 258 height 10
paste input "**"
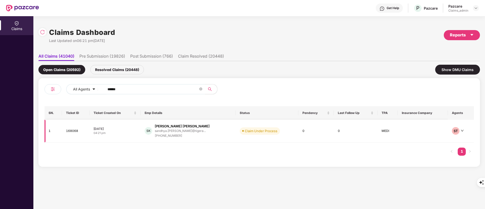
type input "******"
click at [196, 127] on div "Sandhya Rani Kakarla" at bounding box center [182, 126] width 55 height 5
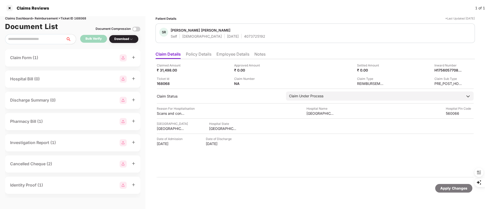
click at [231, 53] on li "Employee Details" at bounding box center [232, 55] width 33 height 7
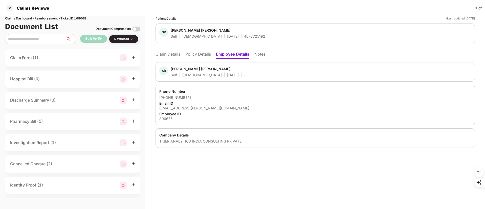
click at [177, 68] on div "Sandhya Rani Kakarla" at bounding box center [201, 68] width 60 height 5
click at [12, 9] on div at bounding box center [10, 8] width 8 height 8
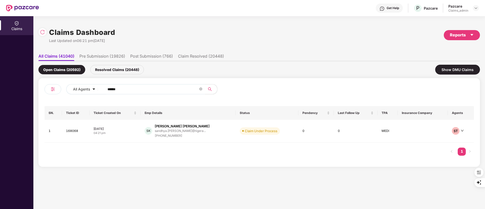
drag, startPoint x: 125, startPoint y: 90, endPoint x: 58, endPoint y: 91, distance: 67.8
click at [58, 91] on div "All Agents ******" at bounding box center [151, 91] width 215 height 14
paste input "text"
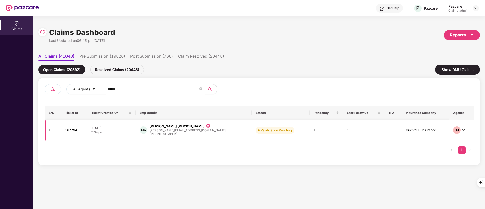
type input "******"
click at [182, 132] on div "+919036474828" at bounding box center [188, 134] width 76 height 5
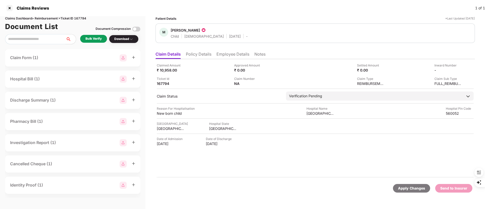
click at [201, 52] on li "Policy Details" at bounding box center [199, 55] width 26 height 7
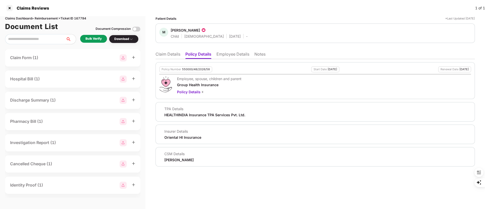
click at [165, 56] on li "Claim Details" at bounding box center [167, 55] width 25 height 7
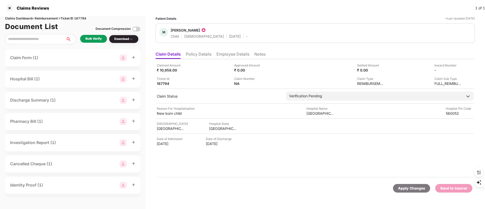
click at [193, 55] on li "Policy Details" at bounding box center [199, 55] width 26 height 7
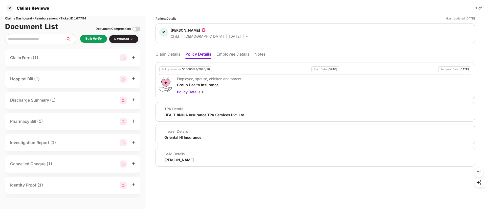
click at [226, 55] on li "Employee Details" at bounding box center [232, 55] width 33 height 7
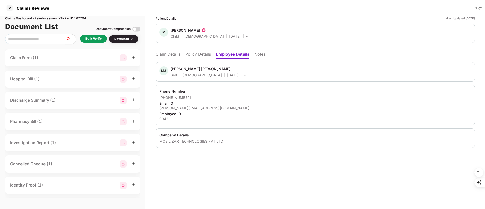
click at [193, 59] on li "Policy Details" at bounding box center [198, 55] width 26 height 7
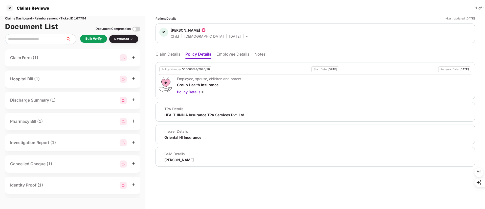
click at [221, 53] on li "Employee Details" at bounding box center [232, 55] width 33 height 7
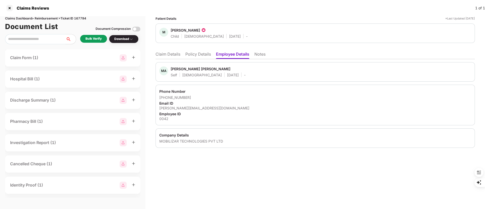
click at [182, 70] on div "Mohamed Aftab Alam" at bounding box center [201, 68] width 60 height 5
click at [187, 69] on div "Mohamed Aftab Alam" at bounding box center [201, 68] width 60 height 5
click at [194, 69] on div "Mohamed Aftab Alam" at bounding box center [201, 68] width 60 height 5
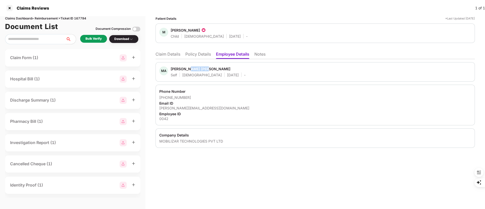
drag, startPoint x: 209, startPoint y: 69, endPoint x: 191, endPoint y: 69, distance: 18.0
click at [191, 69] on span "Mohamed Aftab Alam" at bounding box center [208, 69] width 75 height 6
click at [176, 70] on div "Mohamed Aftab Alam" at bounding box center [201, 68] width 60 height 5
drag, startPoint x: 172, startPoint y: 70, endPoint x: 198, endPoint y: 70, distance: 26.5
click at [198, 70] on div "Mohamed Aftab Alam" at bounding box center [201, 68] width 60 height 5
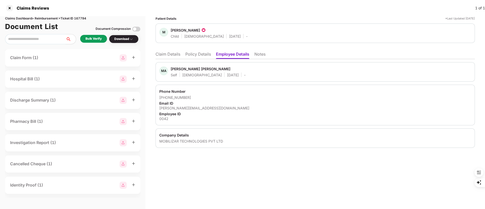
click at [198, 51] on ul "Claim Details Policy Details Employee Details Notes" at bounding box center [314, 54] width 319 height 10
click at [198, 54] on li "Policy Details" at bounding box center [198, 55] width 26 height 7
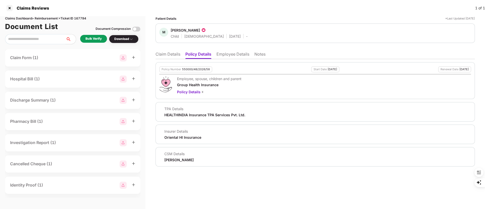
click at [174, 161] on div "[PERSON_NAME]" at bounding box center [178, 160] width 29 height 5
click at [165, 52] on li "Claim Details" at bounding box center [167, 55] width 25 height 7
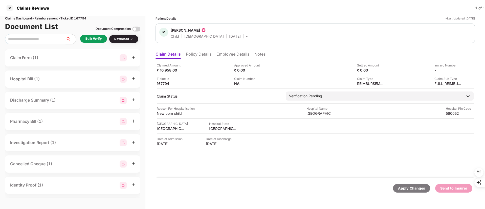
click at [196, 51] on ul "Claim Details Policy Details Employee Details Notes" at bounding box center [314, 54] width 319 height 10
click at [196, 52] on li "Policy Details" at bounding box center [199, 55] width 26 height 7
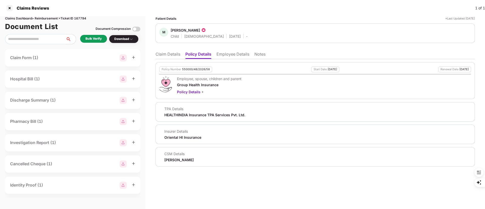
click at [245, 110] on div "TPA Details" at bounding box center [204, 108] width 81 height 5
click at [233, 54] on li "Employee Details" at bounding box center [232, 55] width 33 height 7
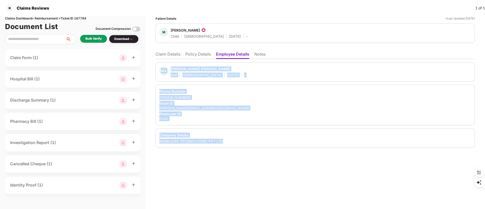
drag, startPoint x: 157, startPoint y: 65, endPoint x: 260, endPoint y: 141, distance: 128.5
click at [260, 141] on div "MA Mohamed Aftab Alam Self Male 06 June 1992 - Phone Number +919036474828 Email…" at bounding box center [314, 105] width 319 height 86
click at [260, 113] on div "Employee ID" at bounding box center [315, 113] width 312 height 5
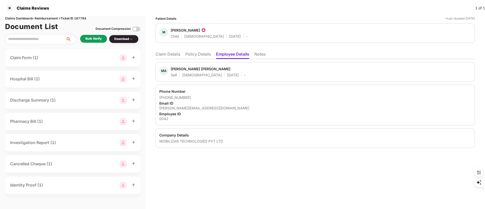
click at [202, 53] on li "Policy Details" at bounding box center [198, 55] width 26 height 7
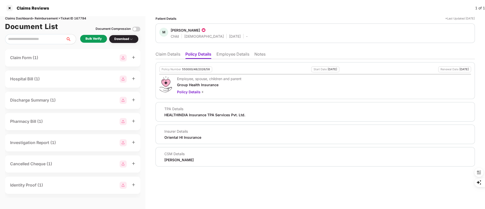
click at [175, 52] on li "Claim Details" at bounding box center [167, 55] width 25 height 7
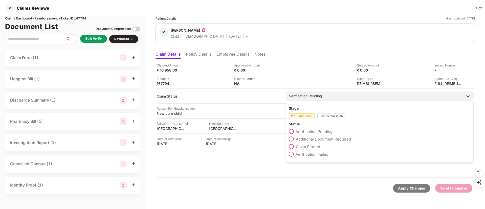
click at [315, 146] on span "Claim Started" at bounding box center [308, 146] width 24 height 5
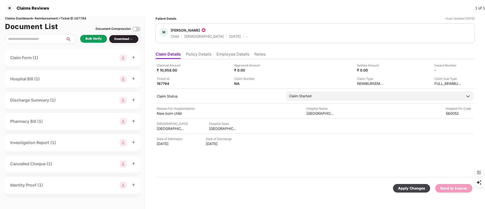
click at [412, 189] on div "Apply Changes" at bounding box center [411, 189] width 27 height 6
click at [13, 8] on div at bounding box center [10, 8] width 8 height 8
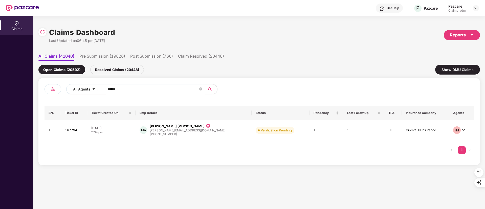
drag, startPoint x: 127, startPoint y: 90, endPoint x: 82, endPoint y: 90, distance: 45.3
click at [82, 90] on div "All Agents ******" at bounding box center [195, 89] width 258 height 10
paste input "text"
type input "******"
click at [175, 134] on div "+919036474828" at bounding box center [188, 134] width 76 height 5
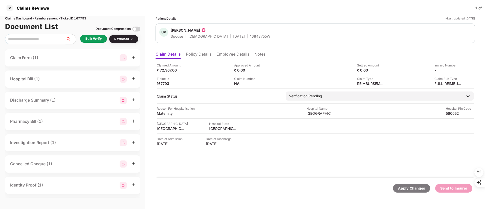
click at [195, 53] on li "Policy Details" at bounding box center [199, 55] width 26 height 7
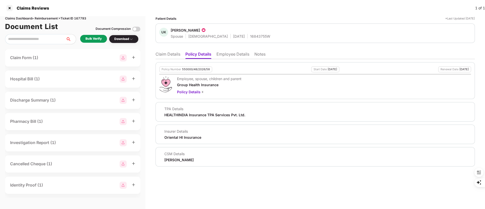
click at [228, 53] on li "Employee Details" at bounding box center [232, 55] width 33 height 7
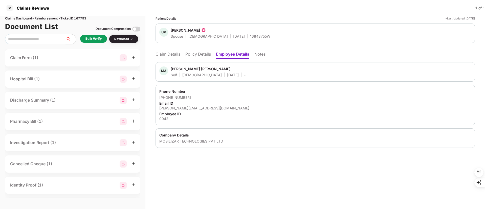
click at [194, 55] on li "Policy Details" at bounding box center [198, 55] width 26 height 7
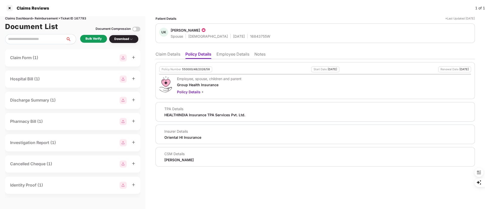
click at [168, 55] on li "Claim Details" at bounding box center [167, 55] width 25 height 7
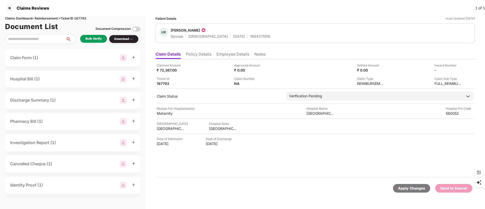
click at [96, 38] on div "Bulk Verify" at bounding box center [93, 38] width 16 height 5
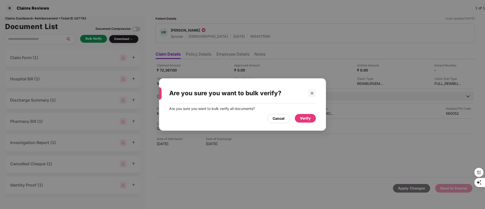
click at [301, 118] on div "Verify" at bounding box center [305, 119] width 11 height 6
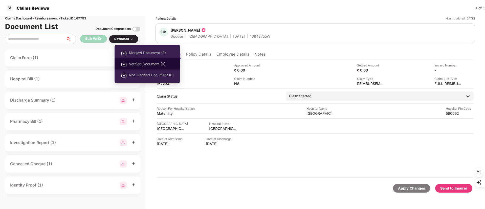
click at [140, 63] on span "Verified Document (9)" at bounding box center [151, 64] width 45 height 6
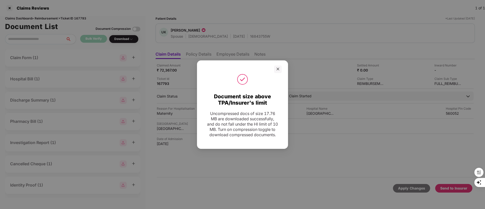
click at [271, 27] on div "Document size above TPA/Insurer's limit Uncompressed docs of size 17.76 MB are …" at bounding box center [242, 104] width 485 height 209
click at [279, 67] on icon "close" at bounding box center [278, 69] width 4 height 4
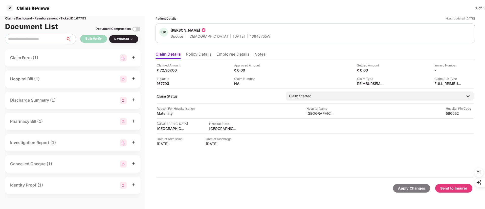
click at [456, 190] on div "Send to Insurer" at bounding box center [453, 189] width 27 height 6
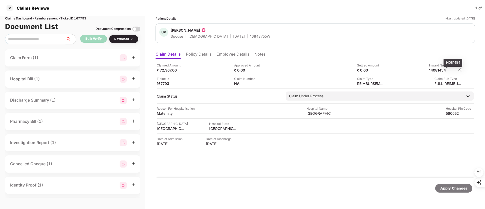
click at [440, 69] on div "14081454" at bounding box center [443, 70] width 28 height 5
click at [440, 70] on div "14081454" at bounding box center [443, 70] width 28 height 5
click at [439, 71] on div "14081454" at bounding box center [443, 70] width 28 height 5
click at [413, 75] on div "Claimed Amount ₹ 72,367.00 Approved Amount ₹ 0.00 Settled Amount ₹ 0.00 Inward …" at bounding box center [315, 74] width 317 height 23
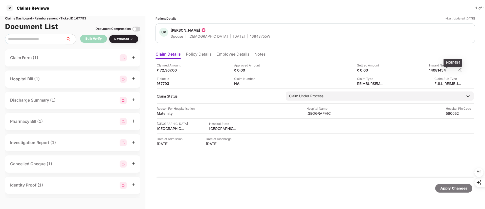
click at [447, 69] on div "14081454" at bounding box center [443, 70] width 28 height 5
click at [441, 69] on div "14081454" at bounding box center [443, 70] width 28 height 5
click at [221, 54] on li "Employee Details" at bounding box center [232, 55] width 33 height 7
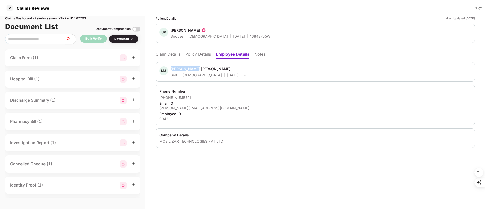
drag, startPoint x: 171, startPoint y: 68, endPoint x: 198, endPoint y: 68, distance: 27.3
click at [198, 68] on div "MA Mohamed Aftab Alam Self Male 06 June 1992 -" at bounding box center [202, 71] width 86 height 11
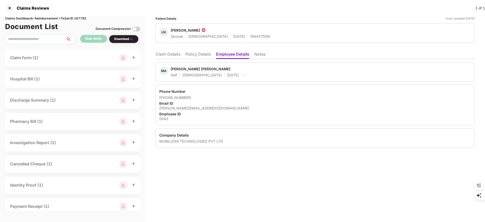
click at [250, 109] on div "aftab@playshifu.com" at bounding box center [315, 108] width 312 height 5
click at [170, 56] on li "Claim Details" at bounding box center [167, 55] width 25 height 7
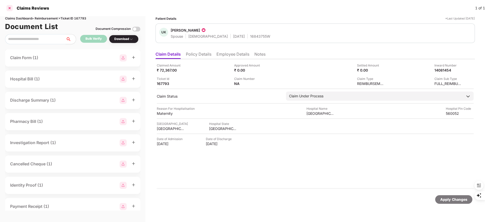
click at [6, 8] on div at bounding box center [10, 8] width 8 height 8
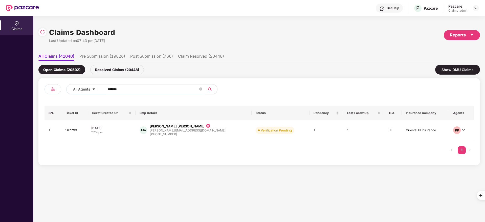
drag, startPoint x: 143, startPoint y: 93, endPoint x: 113, endPoint y: 87, distance: 30.2
click at [106, 87] on span "******" at bounding box center [153, 89] width 104 height 10
drag, startPoint x: 143, startPoint y: 87, endPoint x: 72, endPoint y: 88, distance: 71.3
click at [72, 88] on div "All Agents ******" at bounding box center [195, 89] width 258 height 10
paste input "*"
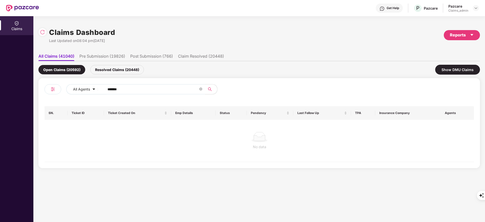
click at [110, 89] on input "*******" at bounding box center [152, 89] width 91 height 8
type input "******"
click at [128, 68] on div "Resolved Claims (20448)" at bounding box center [117, 69] width 54 height 9
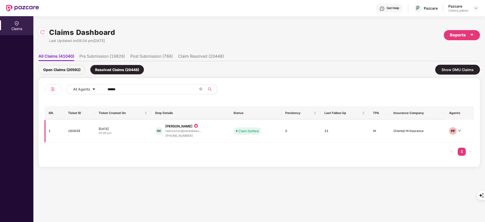
click at [199, 129] on div "nalini.kiran@swissbeau..." at bounding box center [183, 131] width 36 height 5
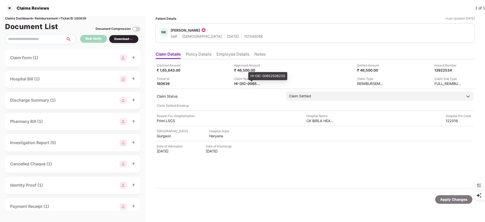
click at [267, 75] on div "HI-OIC-006525062(0)" at bounding box center [267, 76] width 39 height 8
click at [13, 8] on div at bounding box center [10, 8] width 8 height 8
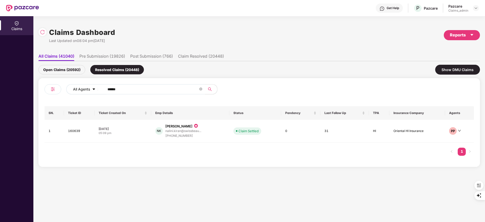
drag, startPoint x: 126, startPoint y: 89, endPoint x: 70, endPoint y: 84, distance: 55.8
click at [70, 84] on div "All Agents ******" at bounding box center [195, 89] width 258 height 10
paste input "text"
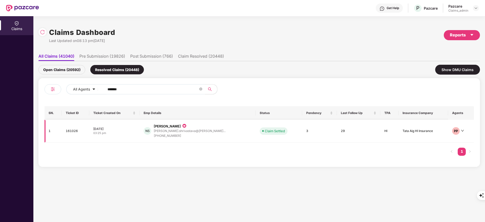
type input "******"
click at [165, 138] on div "+918353981425" at bounding box center [190, 135] width 72 height 5
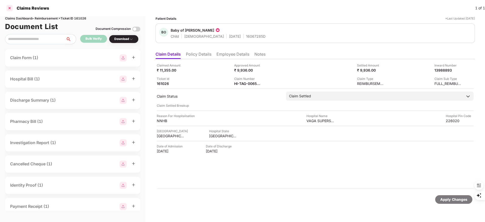
click at [8, 8] on div at bounding box center [10, 8] width 8 height 8
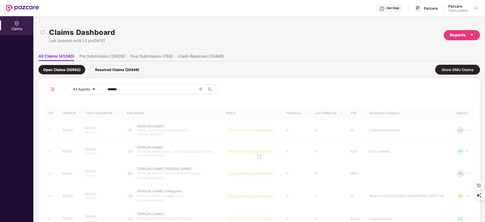
drag, startPoint x: 123, startPoint y: 88, endPoint x: 65, endPoint y: 90, distance: 57.9
click at [65, 90] on div "All Agents ******" at bounding box center [151, 91] width 215 height 14
paste input "text"
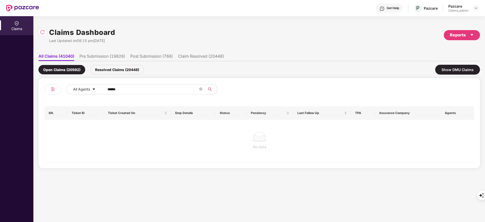
type input "******"
click at [121, 69] on div "Resolved Claims (20448)" at bounding box center [117, 69] width 54 height 9
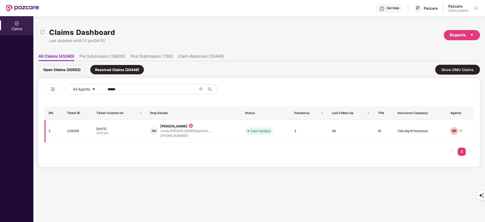
click at [186, 135] on div "+917902268108" at bounding box center [185, 135] width 51 height 5
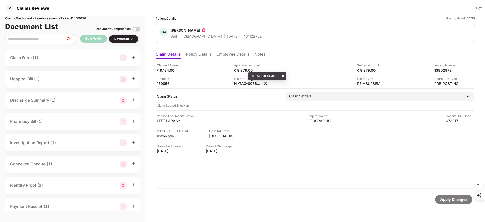
click at [242, 82] on div "HI-TAG-005649103(1)" at bounding box center [248, 83] width 28 height 5
click at [245, 83] on div "HI-TAG-005649103(1)" at bounding box center [248, 83] width 28 height 5
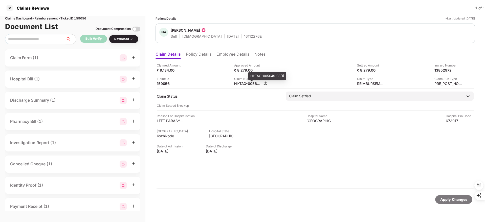
click at [245, 83] on div "HI-TAG-005649103(1)" at bounding box center [248, 83] width 28 height 5
click at [230, 52] on li "Employee Details" at bounding box center [232, 55] width 33 height 7
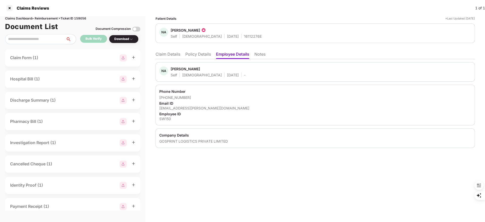
click at [172, 70] on div "Nanda Aravind K N" at bounding box center [185, 68] width 29 height 5
drag, startPoint x: 195, startPoint y: 70, endPoint x: 171, endPoint y: 70, distance: 24.0
click at [171, 70] on div "Nanda Aravind K N" at bounding box center [185, 68] width 29 height 5
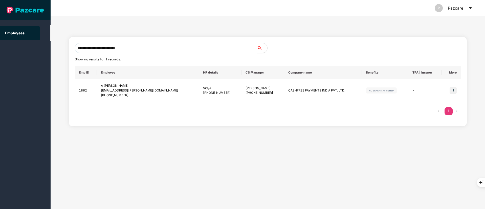
click at [35, 53] on section "**********" at bounding box center [242, 104] width 485 height 209
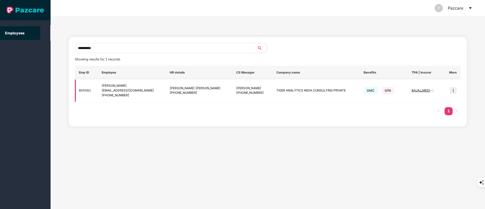
type input "**********"
click at [147, 94] on div "[PHONE_NUMBER]" at bounding box center [132, 95] width 60 height 5
click at [138, 93] on div "[EMAIL_ADDRESS][DOMAIN_NAME] [PHONE_NUMBER]" at bounding box center [132, 93] width 60 height 10
drag, startPoint x: 453, startPoint y: 88, endPoint x: 450, endPoint y: 91, distance: 3.4
click at [453, 88] on img at bounding box center [453, 90] width 7 height 7
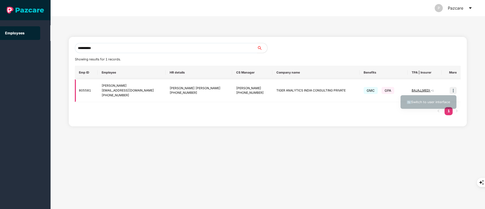
click at [435, 100] on li "Switch to user interface" at bounding box center [428, 103] width 56 height 11
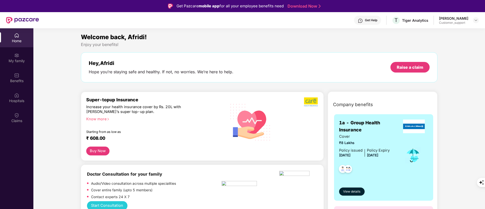
click at [22, 123] on div "Claims" at bounding box center [16, 120] width 33 height 5
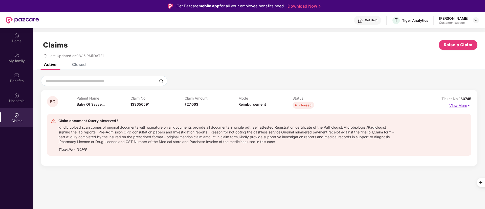
click at [468, 106] on img at bounding box center [469, 106] width 4 height 6
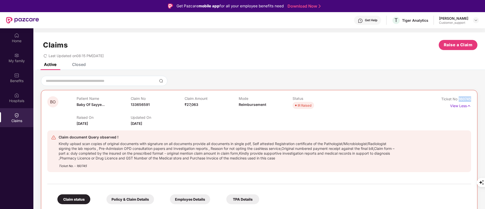
drag, startPoint x: 472, startPoint y: 100, endPoint x: 458, endPoint y: 99, distance: 14.4
copy span "160745"
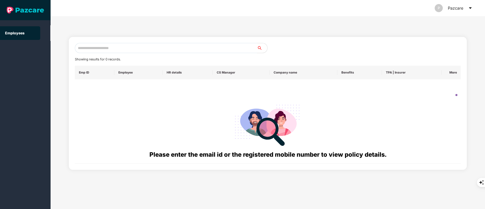
click at [83, 42] on div "Showing results for 0 records. Emp ID Employee HR details CS Manager Company na…" at bounding box center [268, 103] width 398 height 133
click at [83, 47] on input "text" at bounding box center [166, 48] width 182 height 10
paste input "**********"
drag, startPoint x: 83, startPoint y: 49, endPoint x: 36, endPoint y: 48, distance: 46.5
click at [39, 50] on section "**********" at bounding box center [242, 104] width 485 height 209
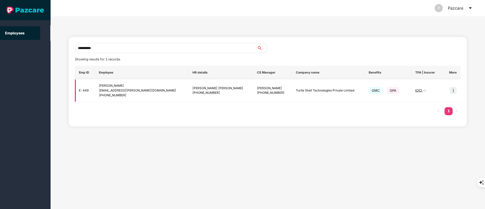
type input "**********"
click at [453, 90] on img at bounding box center [453, 90] width 7 height 7
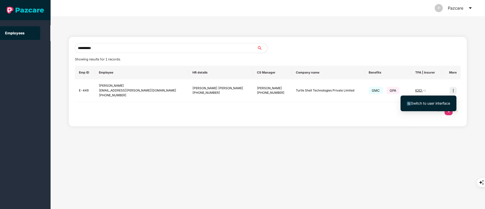
click at [402, 102] on li "Switch to user interface" at bounding box center [428, 103] width 56 height 11
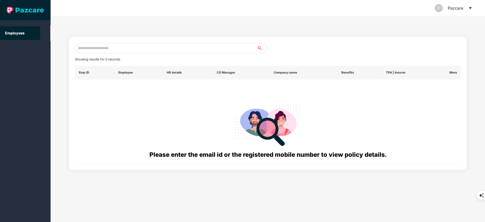
click at [105, 51] on input "text" at bounding box center [166, 48] width 182 height 10
paste input "**********"
click at [77, 45] on input "**********" at bounding box center [166, 48] width 182 height 10
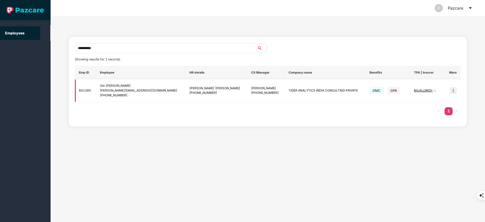
type input "**********"
drag, startPoint x: 457, startPoint y: 90, endPoint x: 453, endPoint y: 91, distance: 4.9
click at [457, 90] on td at bounding box center [450, 90] width 19 height 23
click at [453, 91] on img at bounding box center [453, 90] width 7 height 7
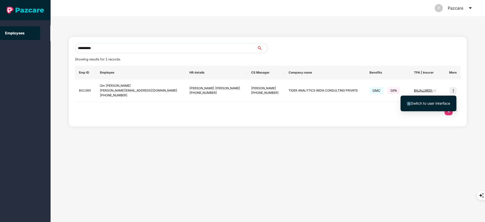
click at [420, 105] on span "Switch to user interface" at bounding box center [430, 103] width 39 height 4
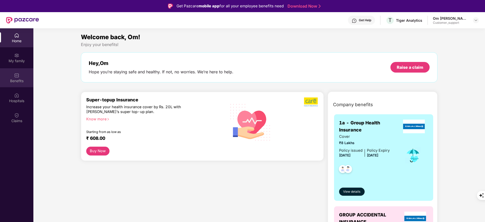
click at [16, 81] on div "Benefits" at bounding box center [16, 80] width 33 height 5
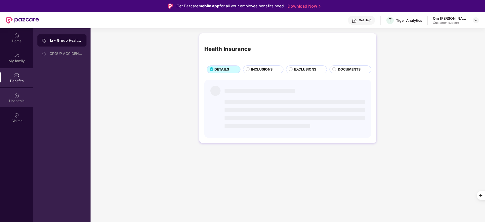
click at [23, 98] on div "Hospitals" at bounding box center [16, 97] width 33 height 19
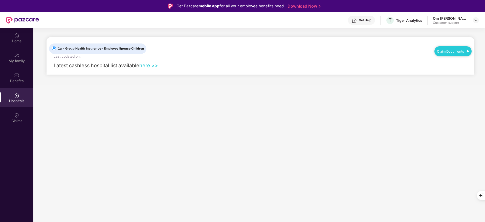
click at [149, 66] on link "here >>" at bounding box center [148, 65] width 19 height 6
click at [148, 65] on link "here >>" at bounding box center [148, 65] width 19 height 6
click at [149, 67] on link "here >>" at bounding box center [148, 65] width 19 height 6
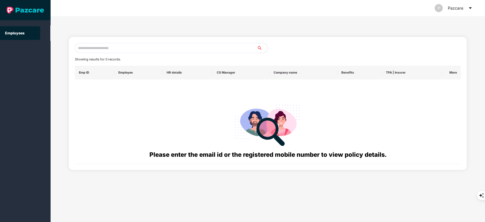
click at [92, 49] on input "text" at bounding box center [166, 48] width 182 height 10
paste input "**********"
drag, startPoint x: 82, startPoint y: 48, endPoint x: 20, endPoint y: 54, distance: 62.5
click at [20, 54] on section "**********" at bounding box center [242, 111] width 485 height 222
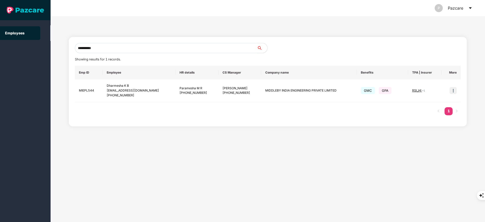
drag, startPoint x: 111, startPoint y: 51, endPoint x: 65, endPoint y: 50, distance: 45.8
click at [53, 51] on div "**********" at bounding box center [268, 119] width 434 height 206
paste input "text"
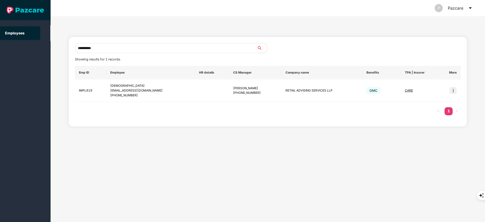
drag, startPoint x: 110, startPoint y: 49, endPoint x: 51, endPoint y: 51, distance: 59.4
click at [51, 51] on div "**********" at bounding box center [268, 119] width 434 height 206
paste input "**"
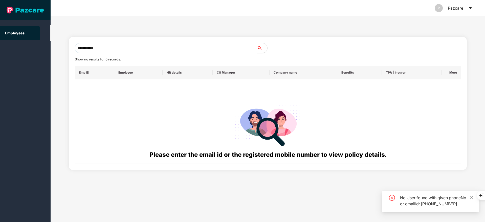
drag, startPoint x: 81, startPoint y: 48, endPoint x: 51, endPoint y: 50, distance: 29.7
click at [51, 50] on div "**********" at bounding box center [268, 119] width 434 height 206
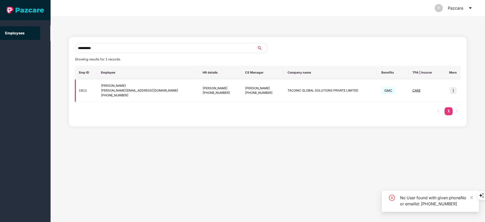
type input "**********"
click at [455, 88] on img at bounding box center [453, 90] width 7 height 7
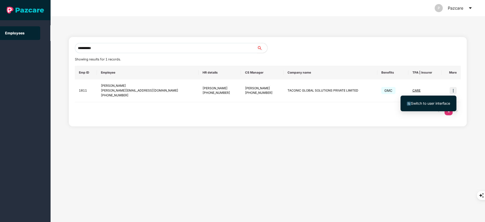
click at [424, 107] on li "Switch to user interface" at bounding box center [428, 103] width 56 height 11
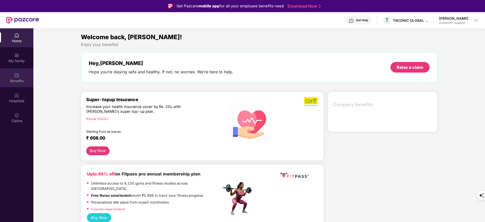
click at [17, 76] on img at bounding box center [16, 75] width 5 height 5
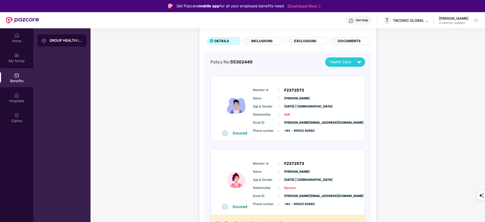
scroll to position [39, 0]
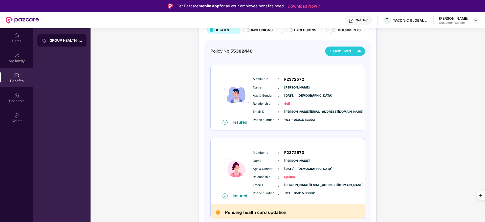
click at [344, 50] on span "Health Card" at bounding box center [340, 51] width 21 height 6
click at [370, 117] on div "Policy No: 55302440 Health Card Insured Member Id : F2372572 Name : [PERSON_NAM…" at bounding box center [287, 138] width 167 height 197
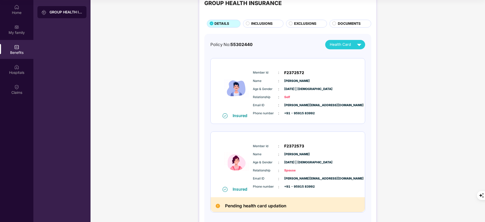
scroll to position [0, 0]
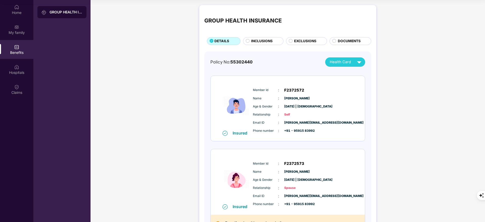
click at [349, 61] on span "Health Card" at bounding box center [340, 62] width 21 height 6
click at [344, 81] on div "[PERSON_NAME]" at bounding box center [344, 84] width 33 height 6
